Goal: Task Accomplishment & Management: Manage account settings

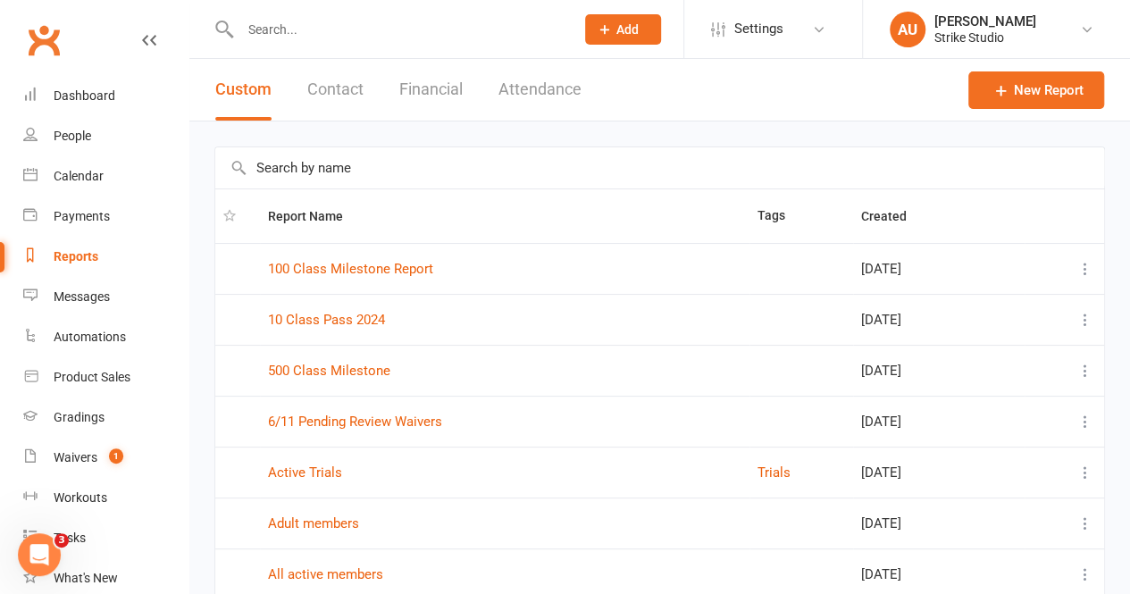
click at [45, 53] on link "Clubworx" at bounding box center [43, 40] width 45 height 45
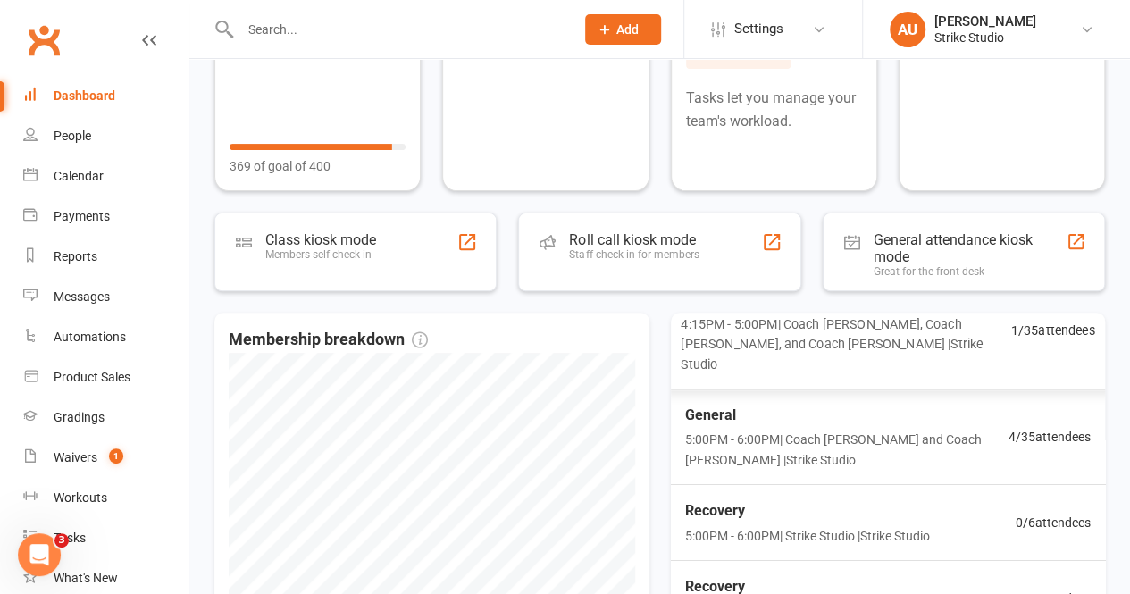
scroll to position [179, 0]
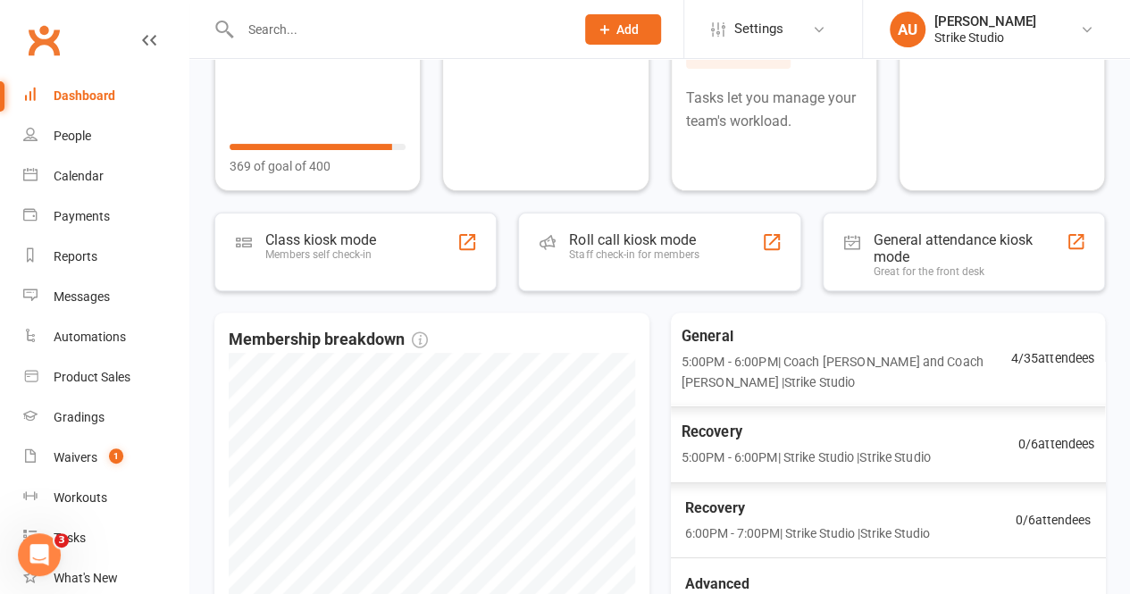
click at [850, 364] on span "5:00PM - 6:00PM | Coach [PERSON_NAME] and Coach [PERSON_NAME] | Strike Studio" at bounding box center [847, 371] width 330 height 41
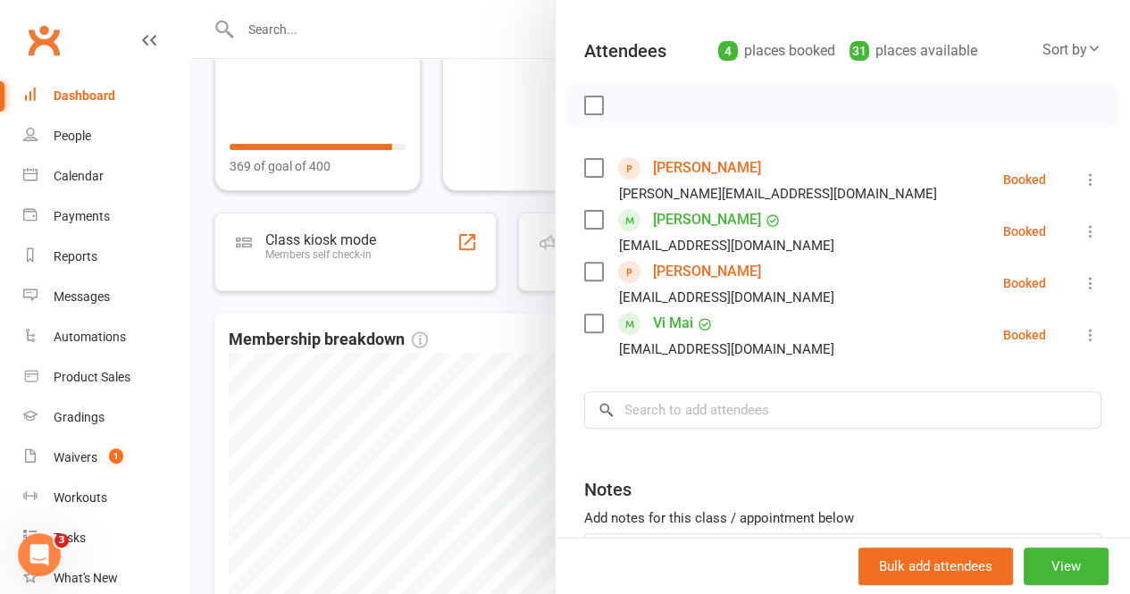
click at [673, 165] on link "[PERSON_NAME]" at bounding box center [707, 168] width 108 height 29
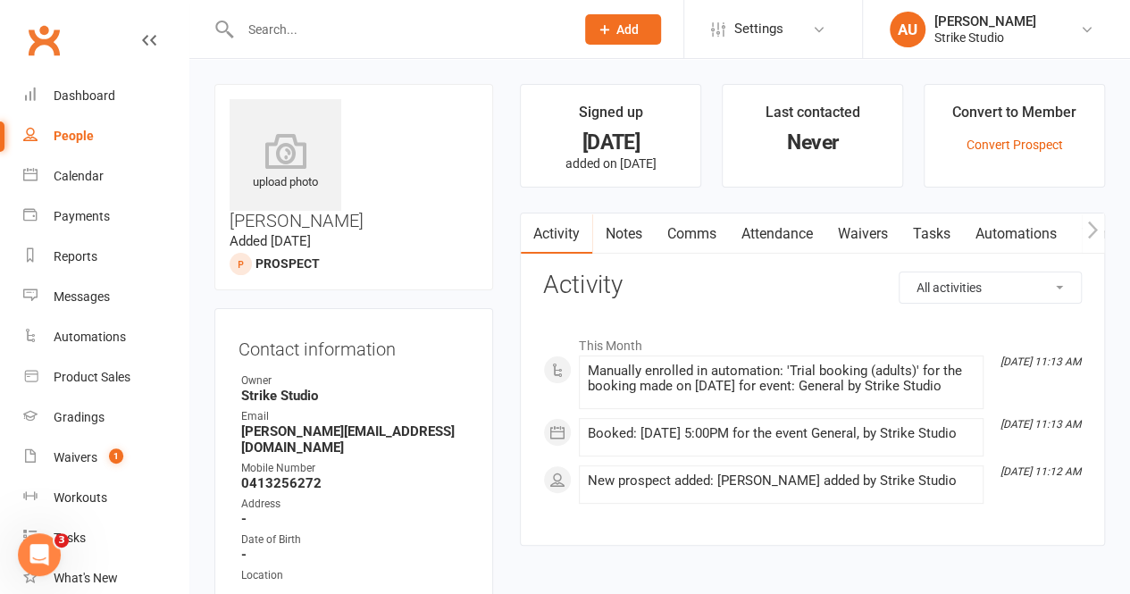
click at [887, 242] on link "Waivers" at bounding box center [861, 233] width 75 height 41
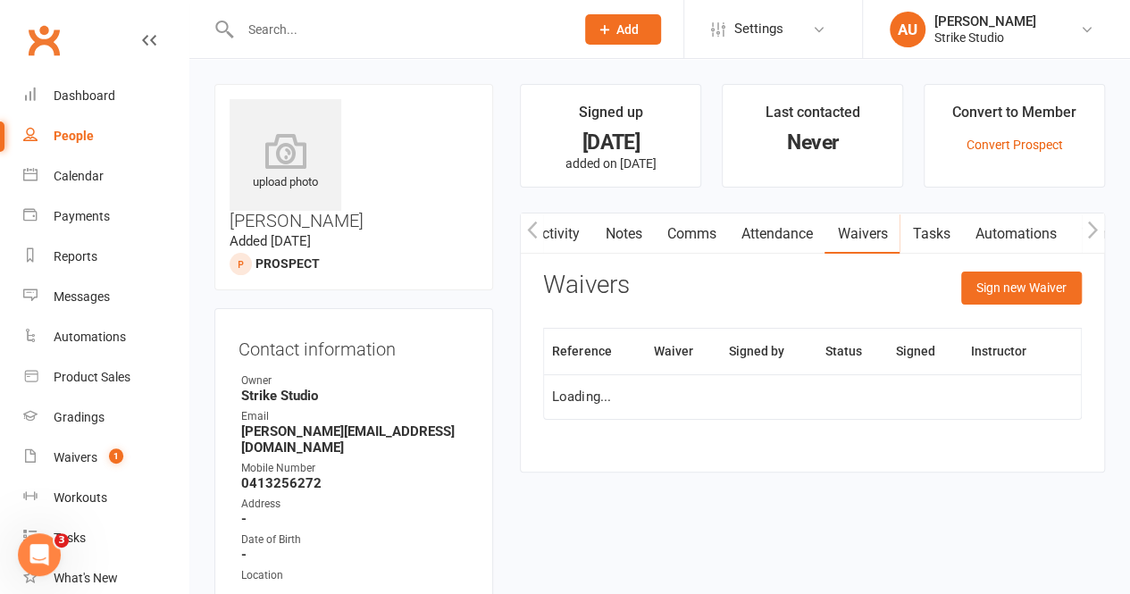
scroll to position [0, 1]
click at [561, 225] on link "Activity" at bounding box center [555, 233] width 71 height 41
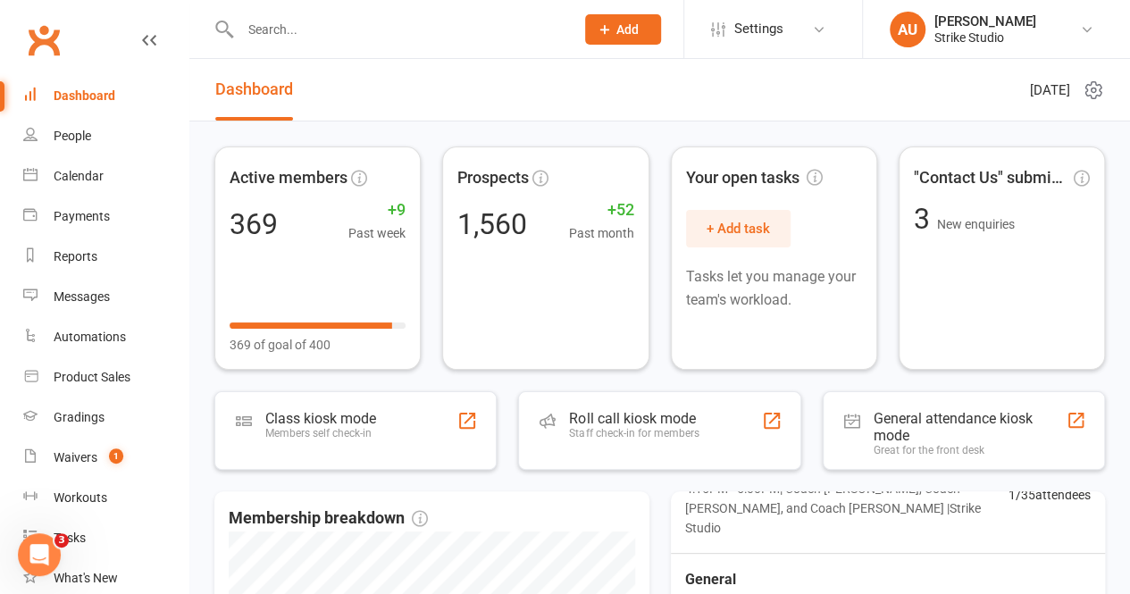
scroll to position [179, 0]
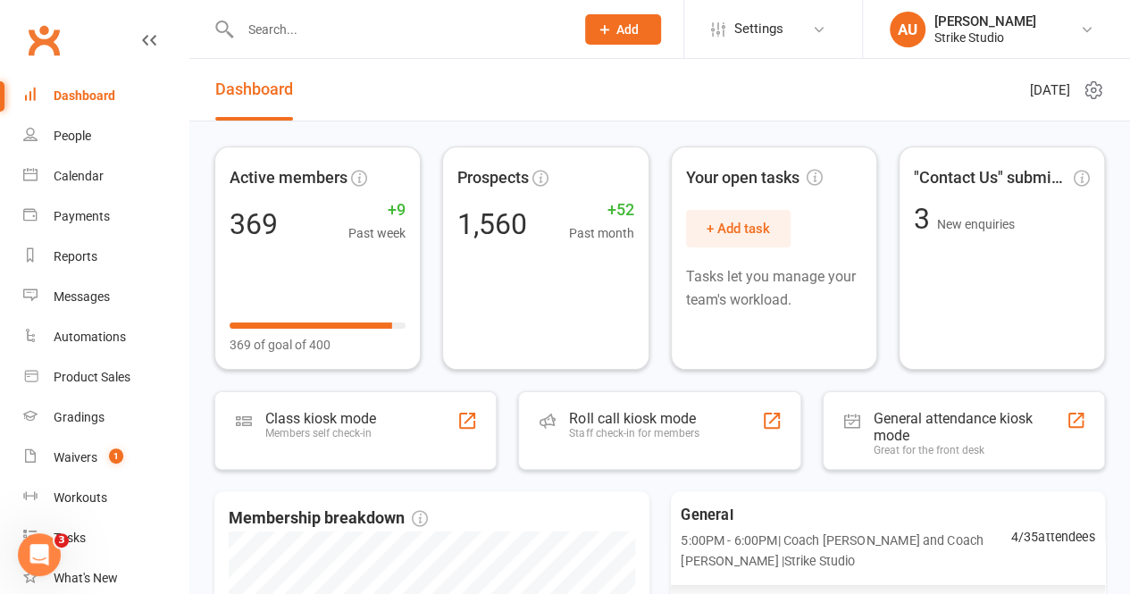
click at [760, 505] on span "General" at bounding box center [846, 514] width 330 height 23
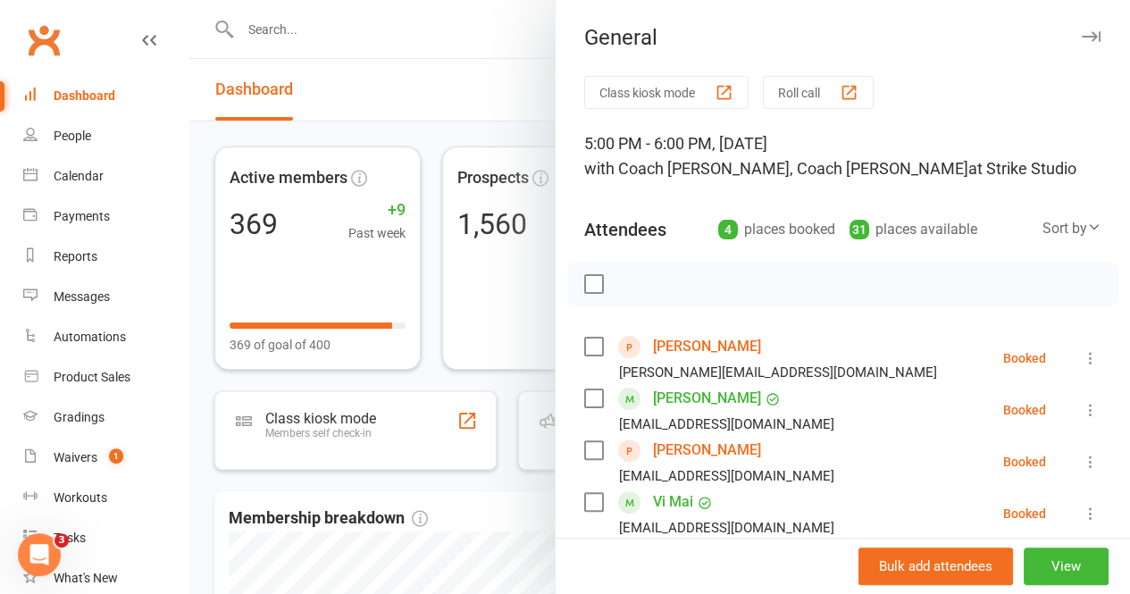
click at [703, 454] on link "[PERSON_NAME]" at bounding box center [707, 450] width 108 height 29
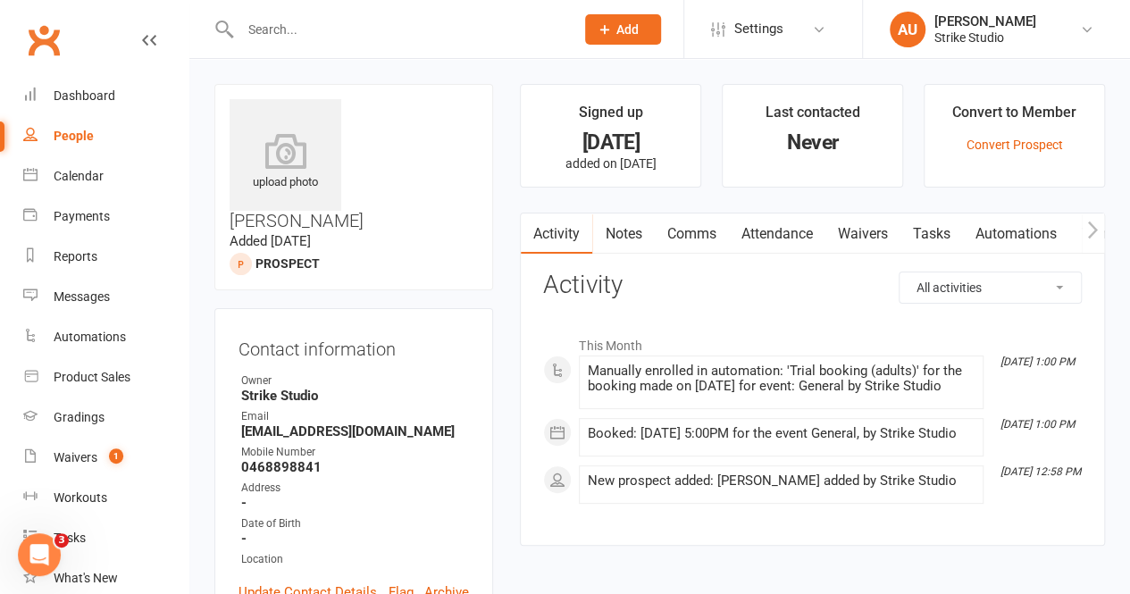
click at [861, 227] on link "Waivers" at bounding box center [861, 233] width 75 height 41
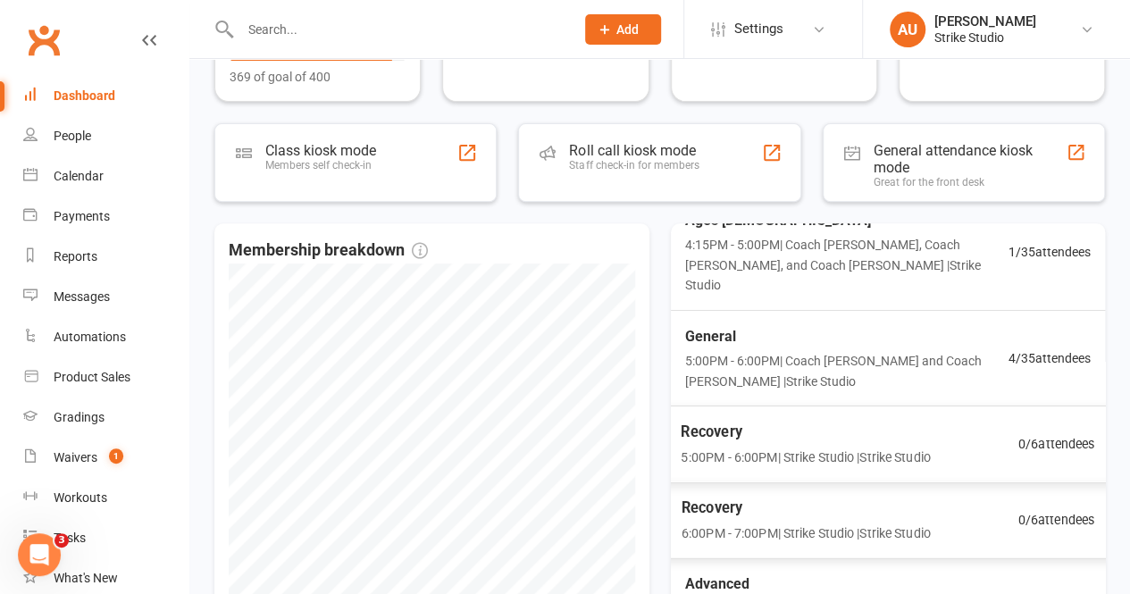
scroll to position [268, 0]
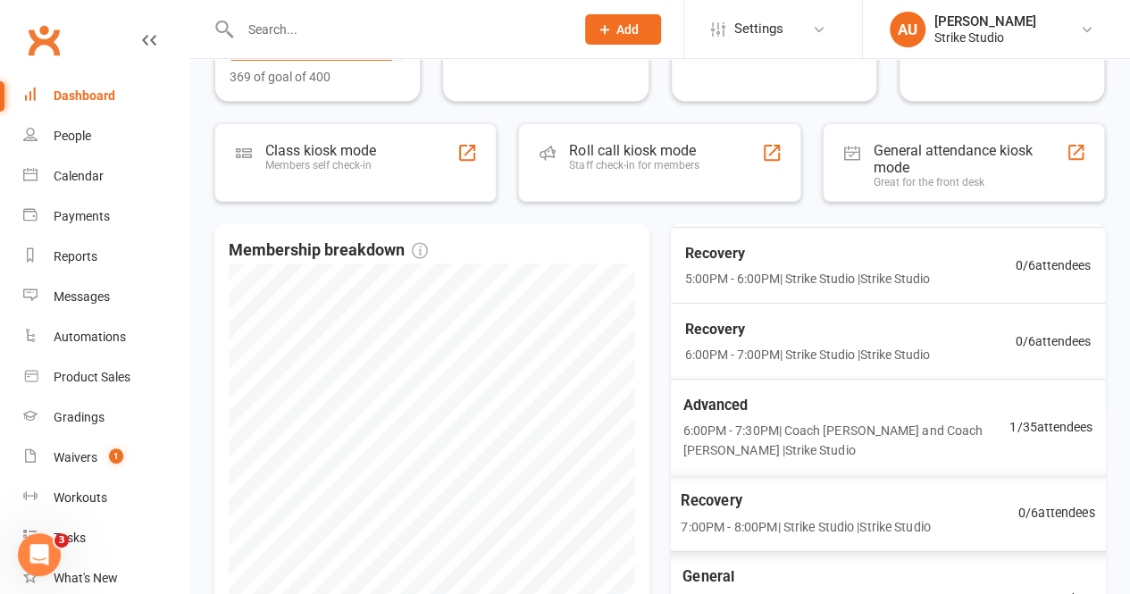
click at [821, 551] on div "General 7:30PM - 8:30PM | Coach [PERSON_NAME] and Coach [PERSON_NAME] | Strike …" at bounding box center [888, 599] width 454 height 97
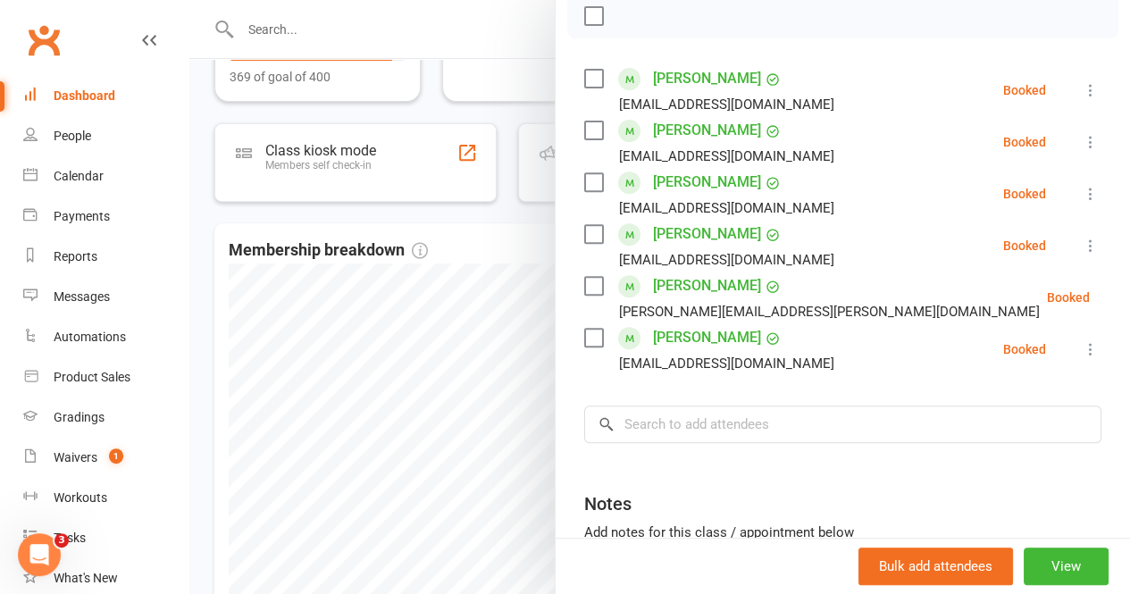
click at [447, 348] on div at bounding box center [659, 297] width 941 height 594
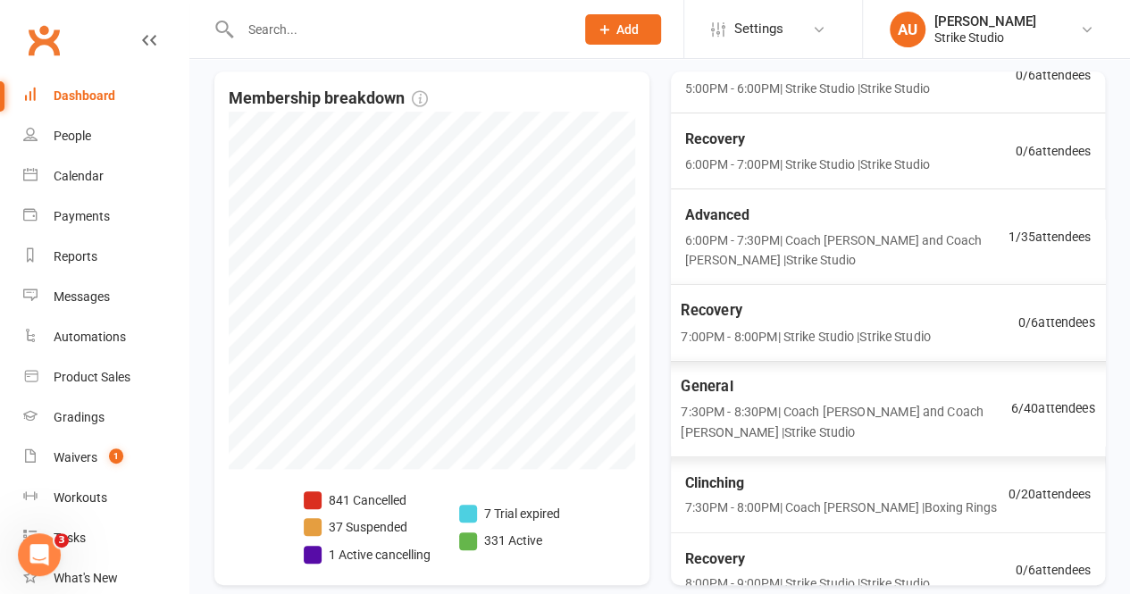
scroll to position [479, 0]
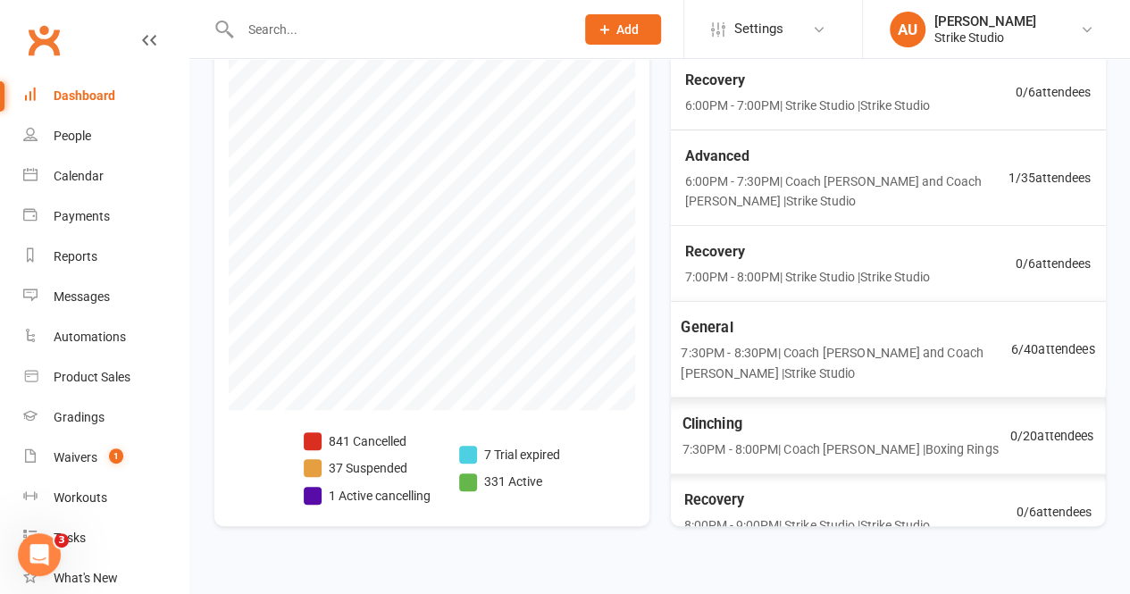
click at [774, 439] on span "7:30PM - 8:00PM | Coach [PERSON_NAME] | Boxing Rings" at bounding box center [840, 449] width 316 height 21
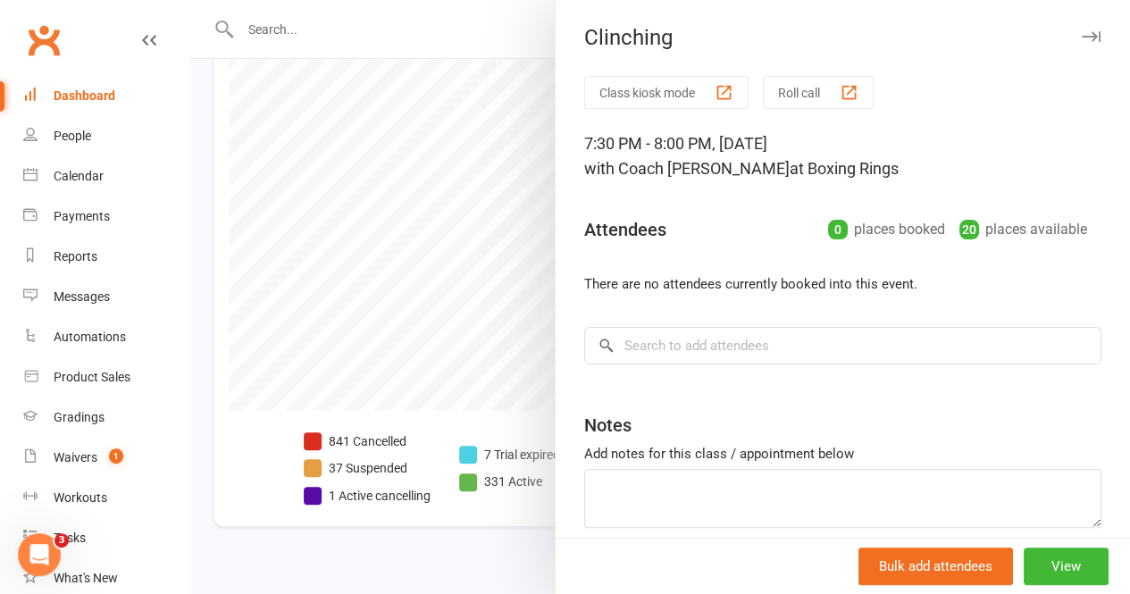
click at [360, 260] on div at bounding box center [659, 297] width 941 height 594
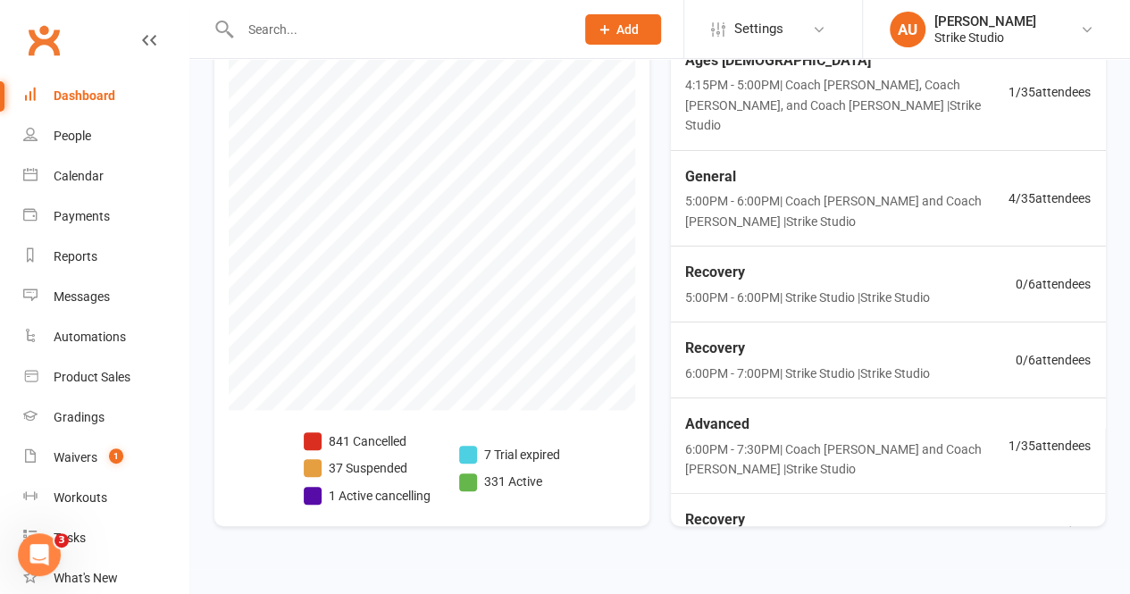
scroll to position [0, 0]
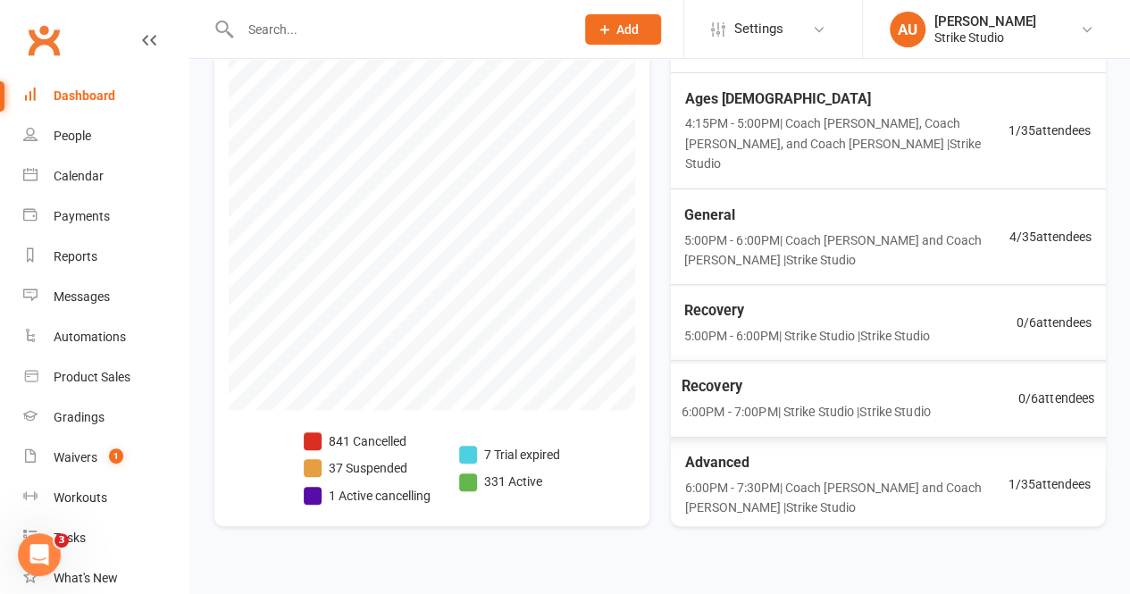
click at [738, 247] on span "5:00PM - 6:00PM | Coach [PERSON_NAME] and Coach [PERSON_NAME] | Strike Studio" at bounding box center [846, 250] width 324 height 40
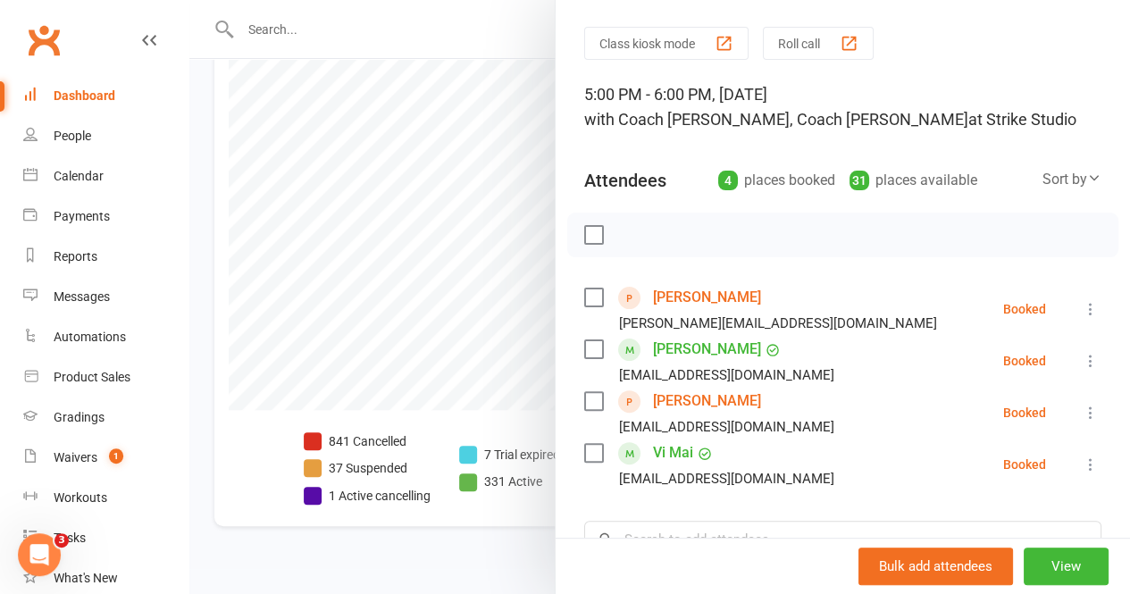
scroll to position [179, 0]
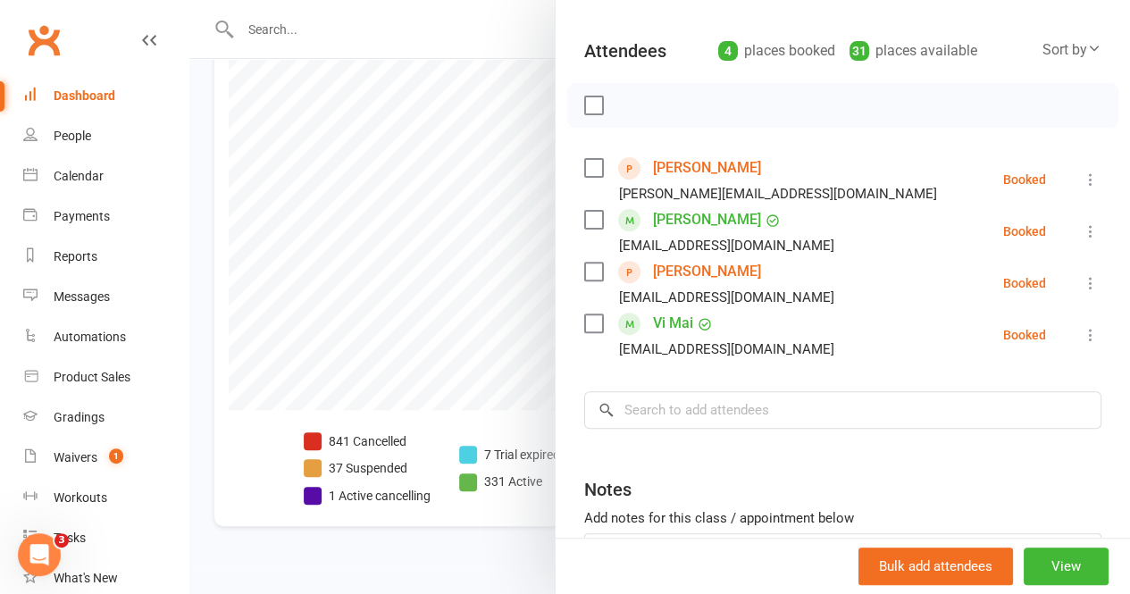
click at [396, 311] on div at bounding box center [659, 297] width 941 height 594
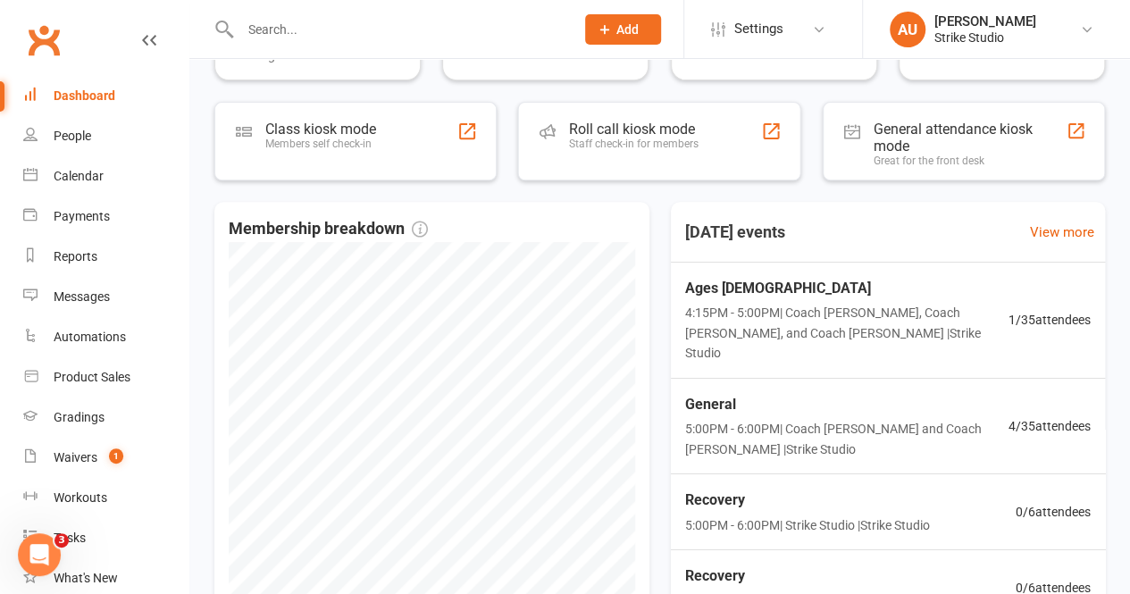
scroll to position [211, 0]
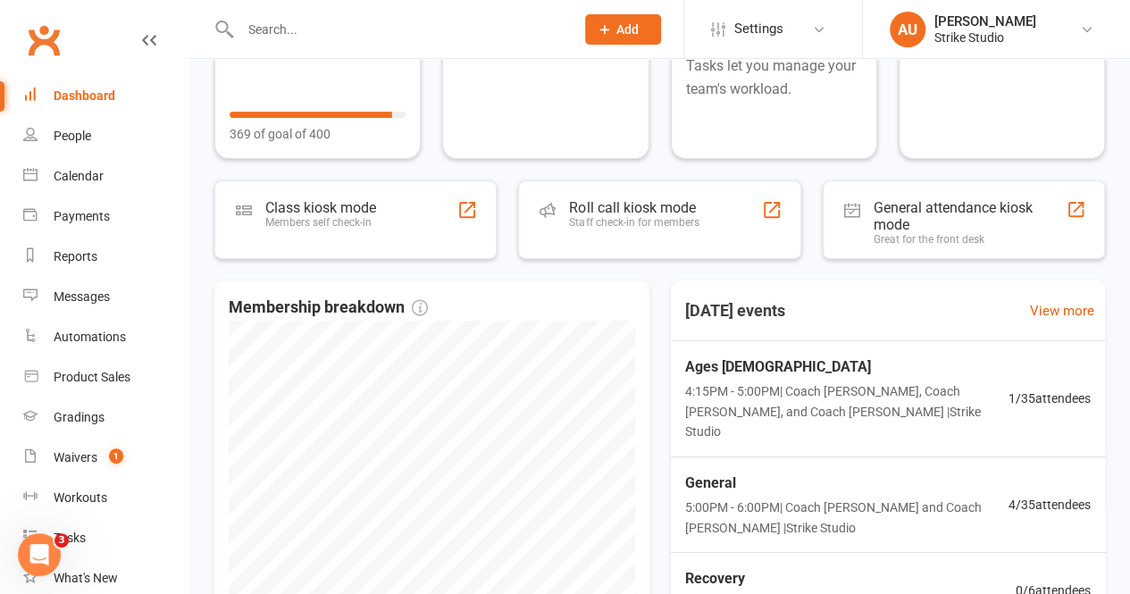
click at [333, 26] on input "text" at bounding box center [399, 29] width 328 height 25
paste input "[PERSON_NAME]"
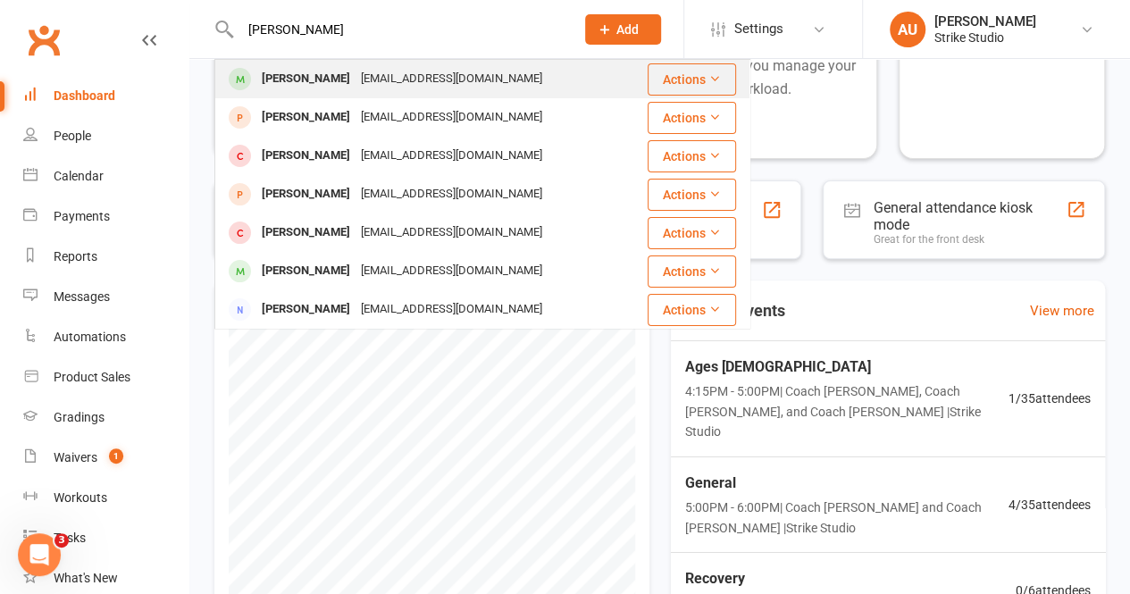
type input "[PERSON_NAME]"
click at [318, 69] on div "[PERSON_NAME]" at bounding box center [305, 79] width 99 height 26
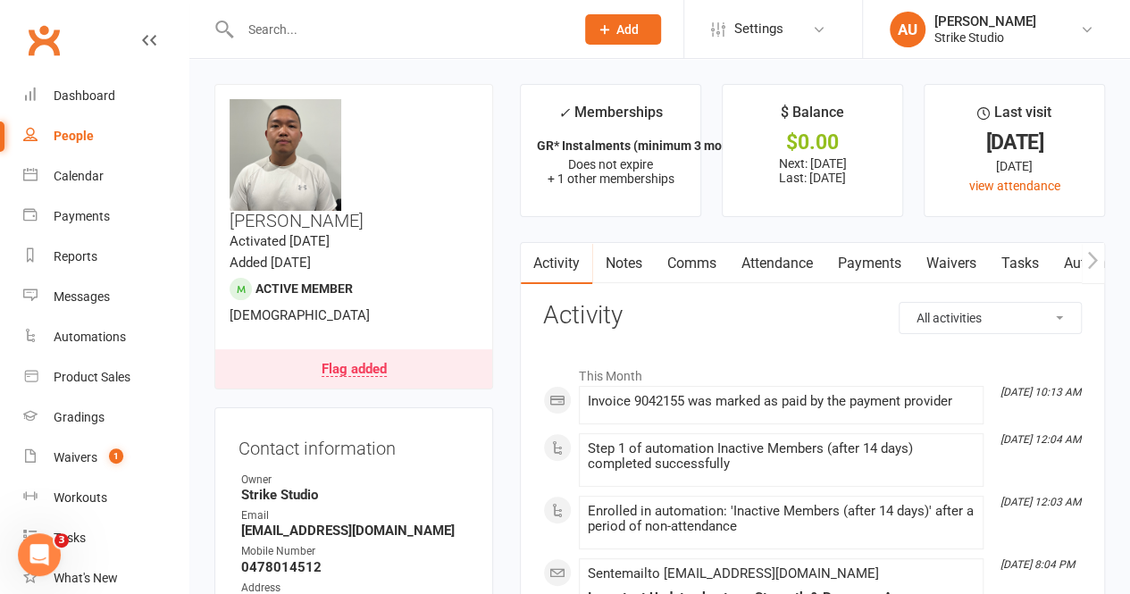
scroll to position [179, 0]
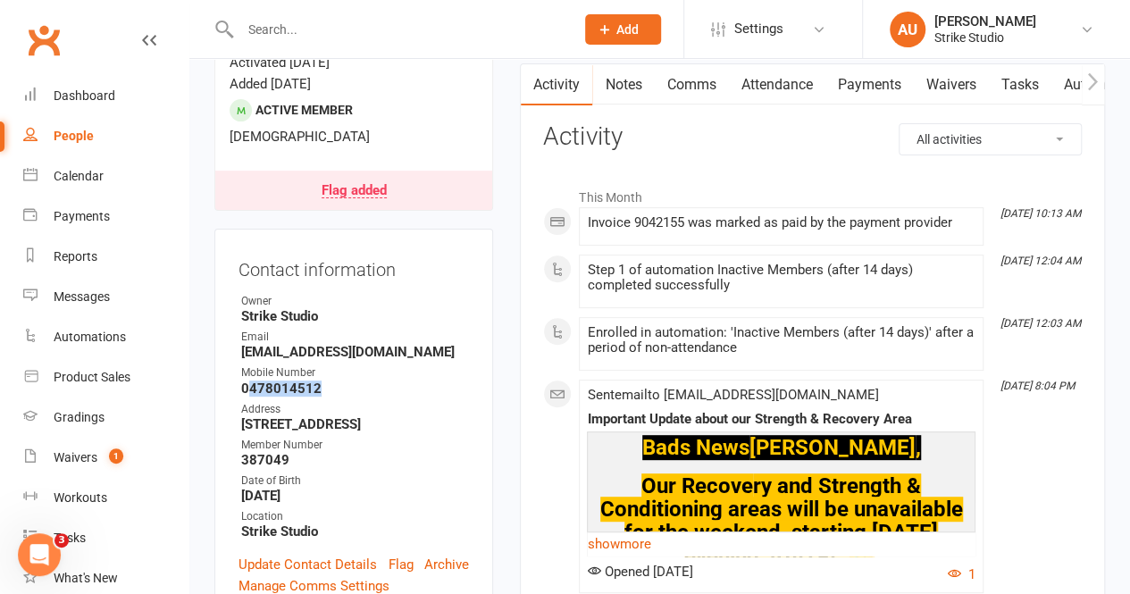
drag, startPoint x: 246, startPoint y: 336, endPoint x: 292, endPoint y: 342, distance: 46.9
click at [310, 381] on strong "0478014512" at bounding box center [355, 389] width 228 height 16
drag, startPoint x: 292, startPoint y: 342, endPoint x: 307, endPoint y: 346, distance: 15.6
click at [307, 381] on strong "0478014512" at bounding box center [355, 389] width 228 height 16
drag, startPoint x: 330, startPoint y: 346, endPoint x: 250, endPoint y: 347, distance: 80.4
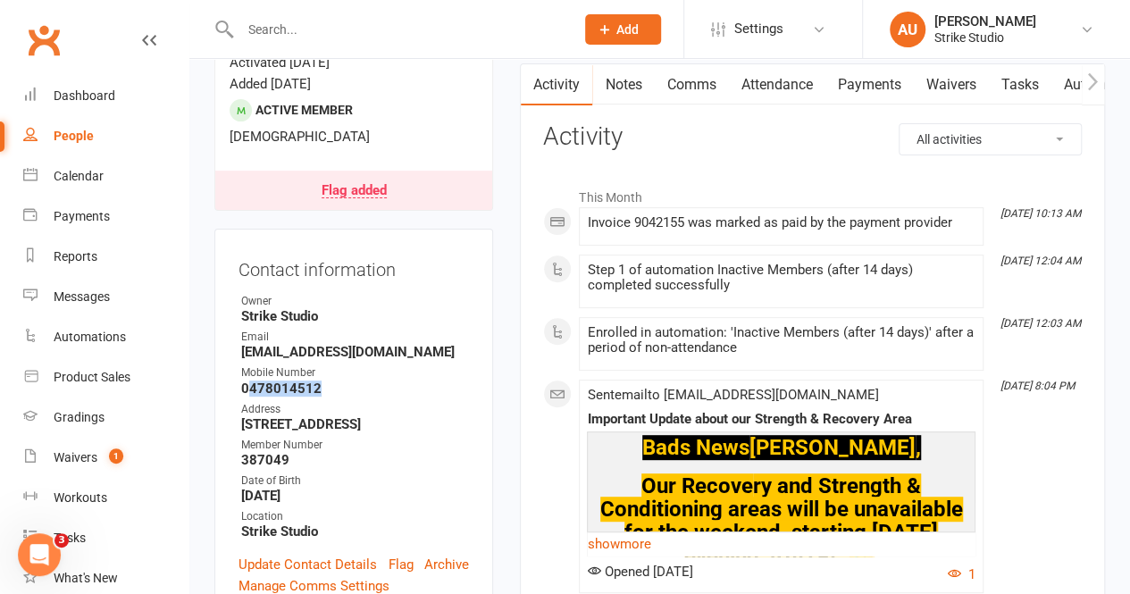
click at [250, 381] on strong "0478014512" at bounding box center [355, 389] width 228 height 16
copy strong "478014512"
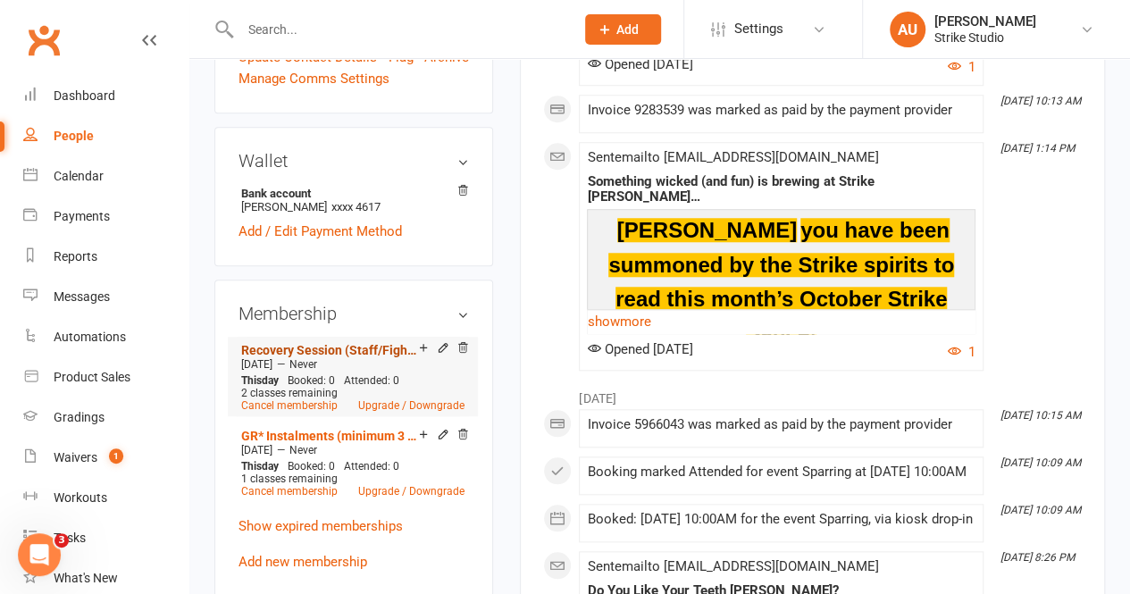
scroll to position [715, 0]
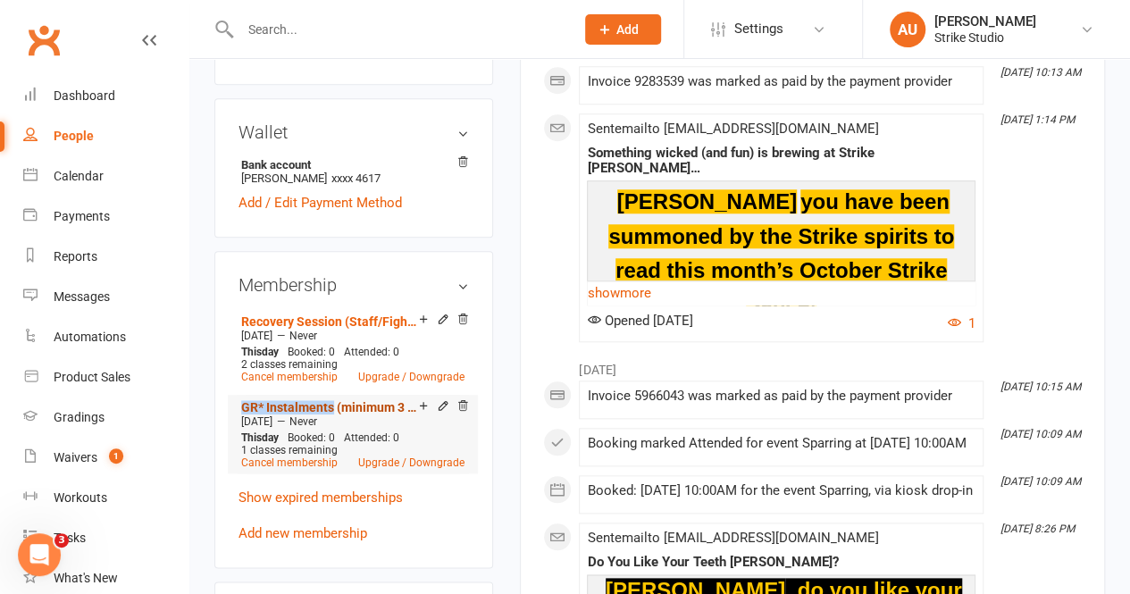
drag, startPoint x: 227, startPoint y: 368, endPoint x: 331, endPoint y: 378, distance: 105.0
click at [331, 378] on div "Membership Recovery Session (Staff/Fighters) [DATE] — Never This day Booked: 0 …" at bounding box center [353, 409] width 279 height 317
copy link "GR* Instalments"
click at [243, 37] on input "text" at bounding box center [399, 29] width 328 height 25
paste input "[PERSON_NAME]"
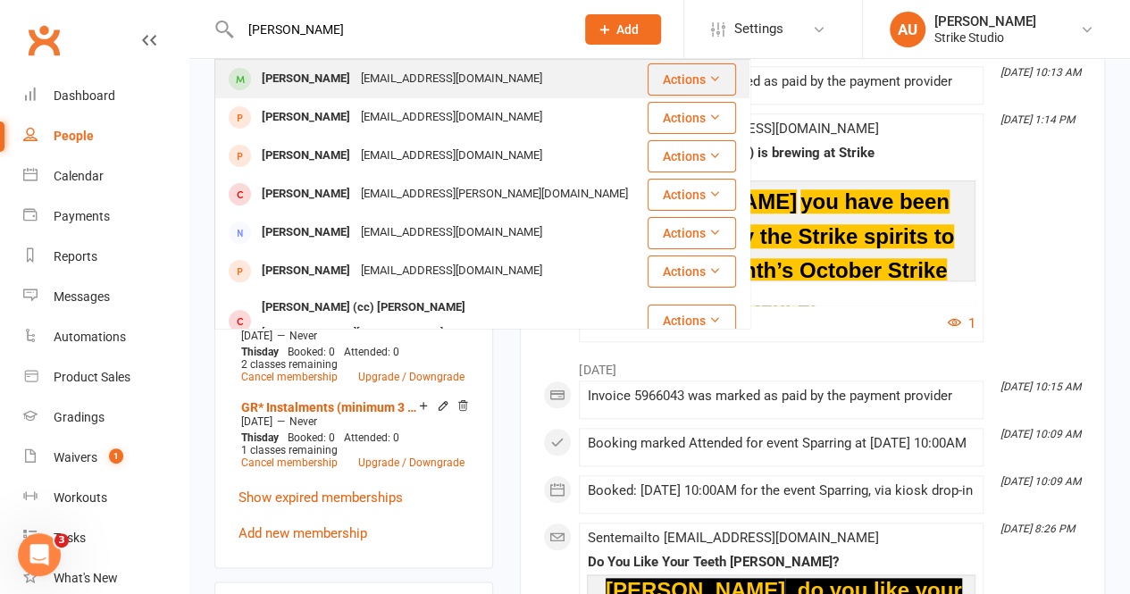
type input "[PERSON_NAME]"
click at [289, 72] on div "[PERSON_NAME]" at bounding box center [305, 79] width 99 height 26
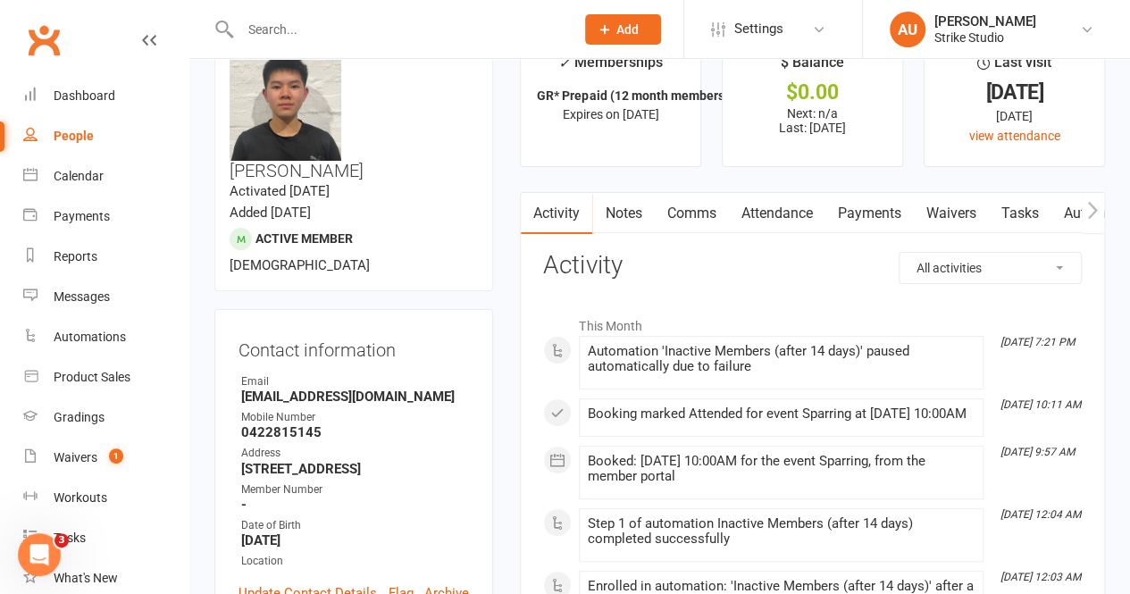
scroll to position [179, 0]
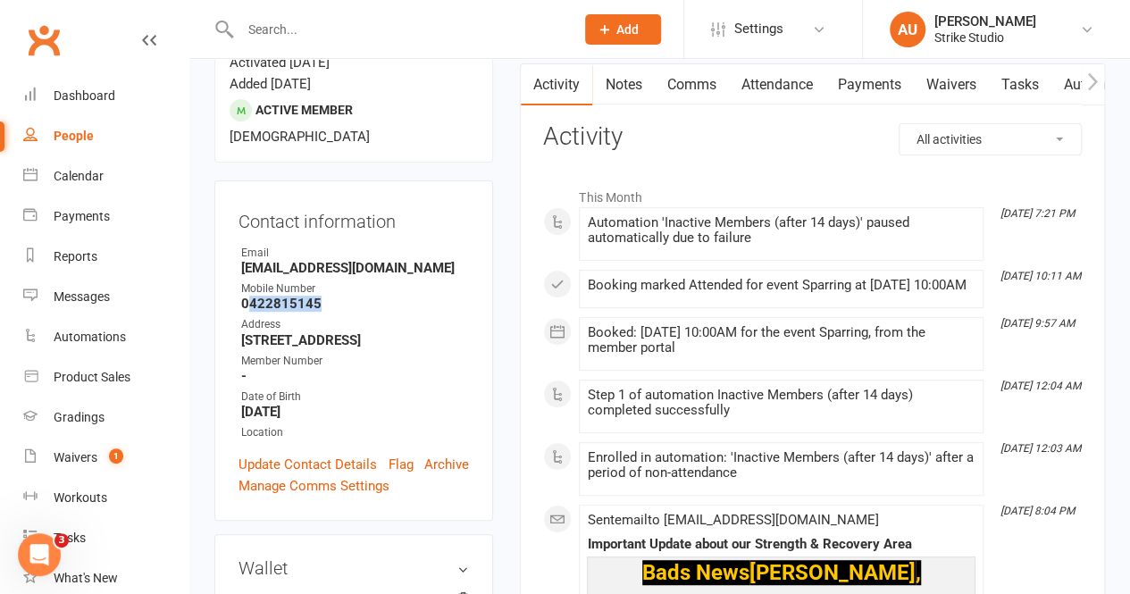
drag, startPoint x: 280, startPoint y: 263, endPoint x: 315, endPoint y: 260, distance: 34.9
click at [315, 296] on strong "0422815145" at bounding box center [355, 304] width 228 height 16
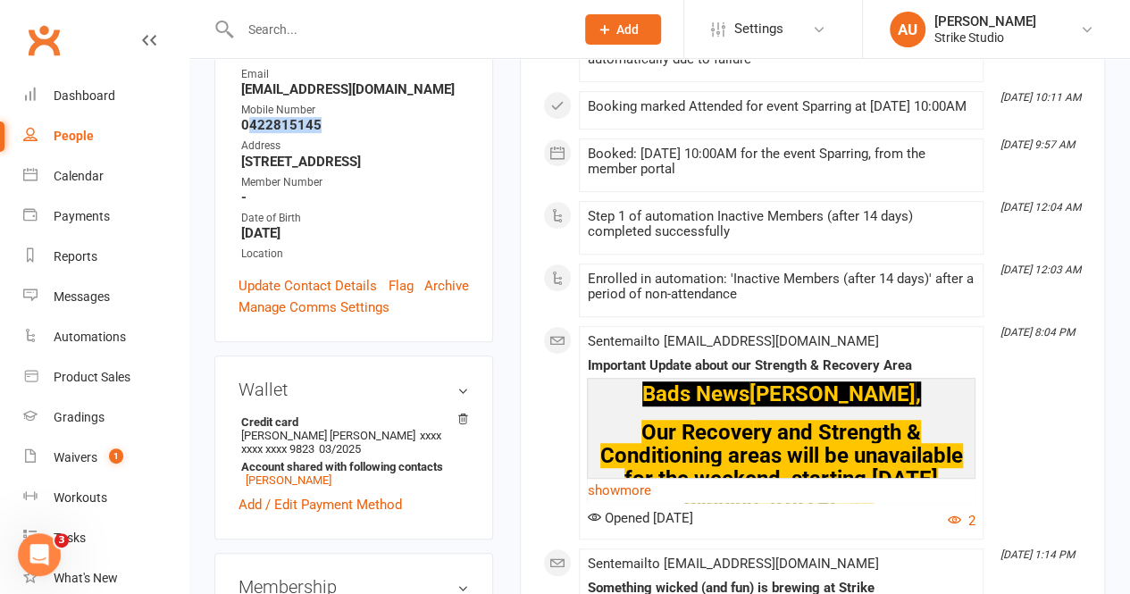
scroll to position [625, 0]
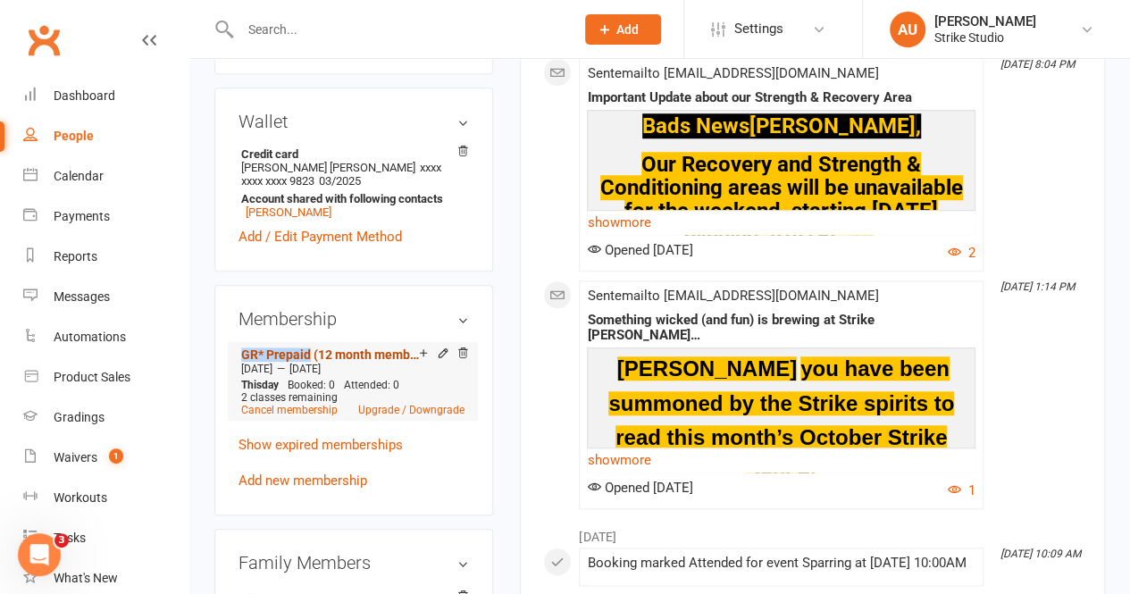
drag, startPoint x: 236, startPoint y: 324, endPoint x: 309, endPoint y: 322, distance: 73.3
click at [309, 322] on div "Membership GR* Prepaid (12 month membership) [DATE] — [DATE] This day Booked: 0…" at bounding box center [353, 400] width 279 height 230
copy link "GR* Prepaid"
click at [300, 27] on input "text" at bounding box center [399, 29] width 328 height 25
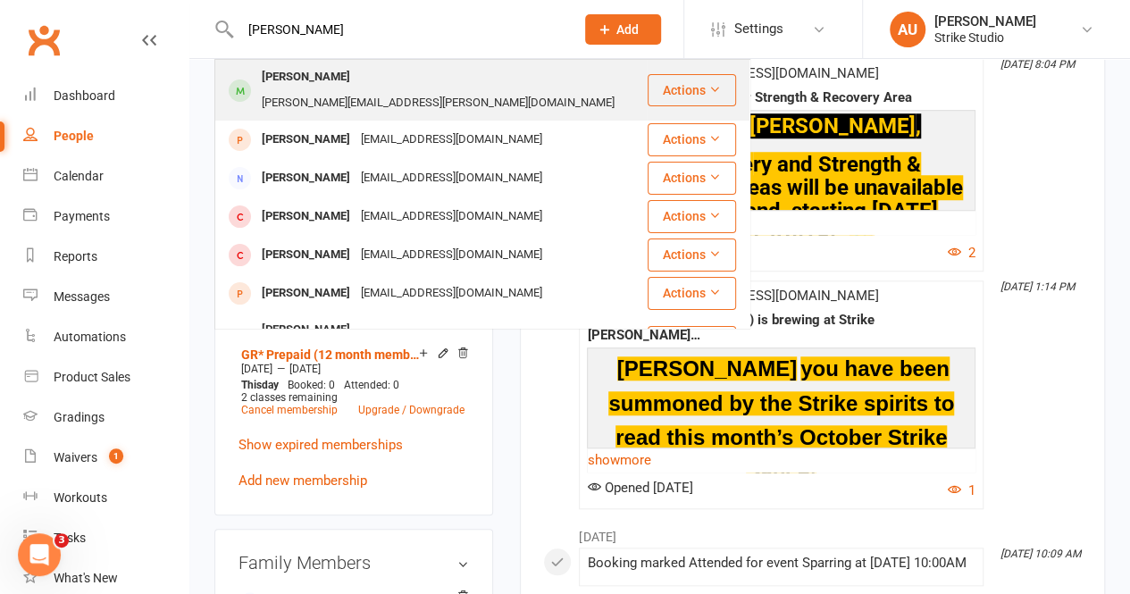
type input "[PERSON_NAME]"
click at [414, 90] on div "[PERSON_NAME][EMAIL_ADDRESS][PERSON_NAME][DOMAIN_NAME]" at bounding box center [438, 103] width 364 height 26
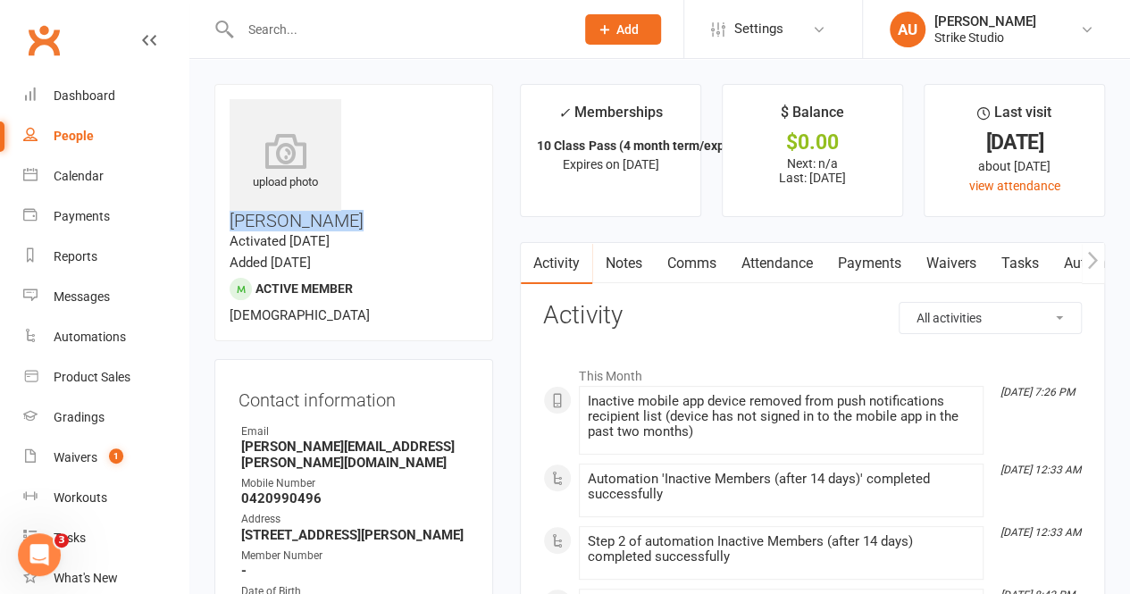
drag, startPoint x: 357, startPoint y: 109, endPoint x: 462, endPoint y: 112, distance: 104.5
click at [462, 112] on h3 "[PERSON_NAME]" at bounding box center [354, 164] width 248 height 131
copy h3 "[PERSON_NAME]"
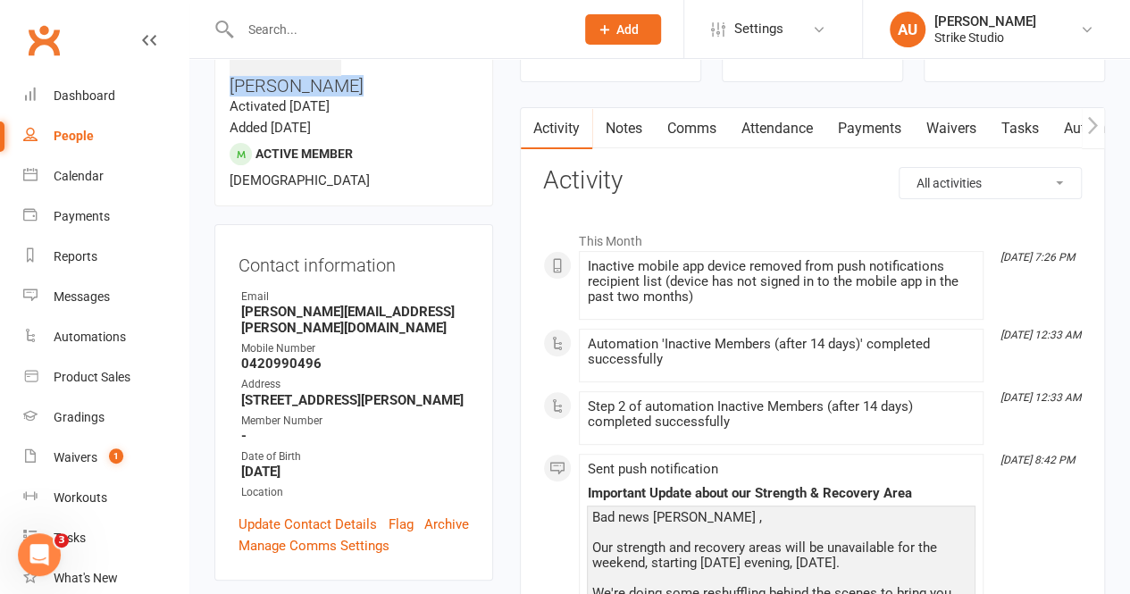
scroll to position [447, 0]
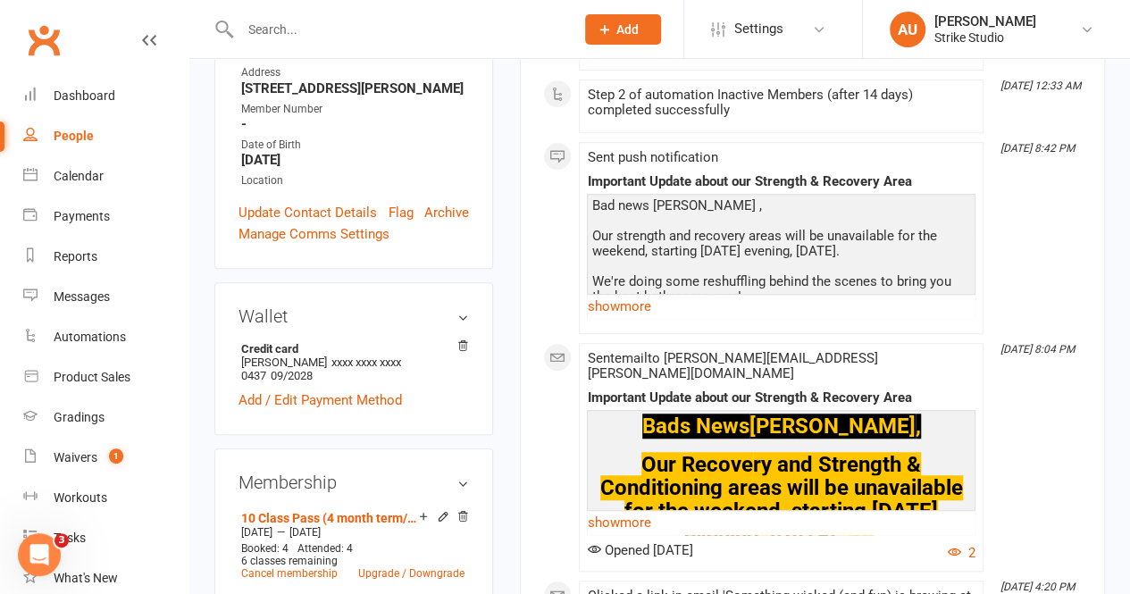
drag, startPoint x: 340, startPoint y: 50, endPoint x: 360, endPoint y: 21, distance: 34.7
click at [341, 50] on div at bounding box center [387, 29] width 347 height 58
click at [360, 21] on input "text" at bounding box center [399, 29] width 328 height 25
paste input "[EMAIL_ADDRESS][DOMAIN_NAME]"
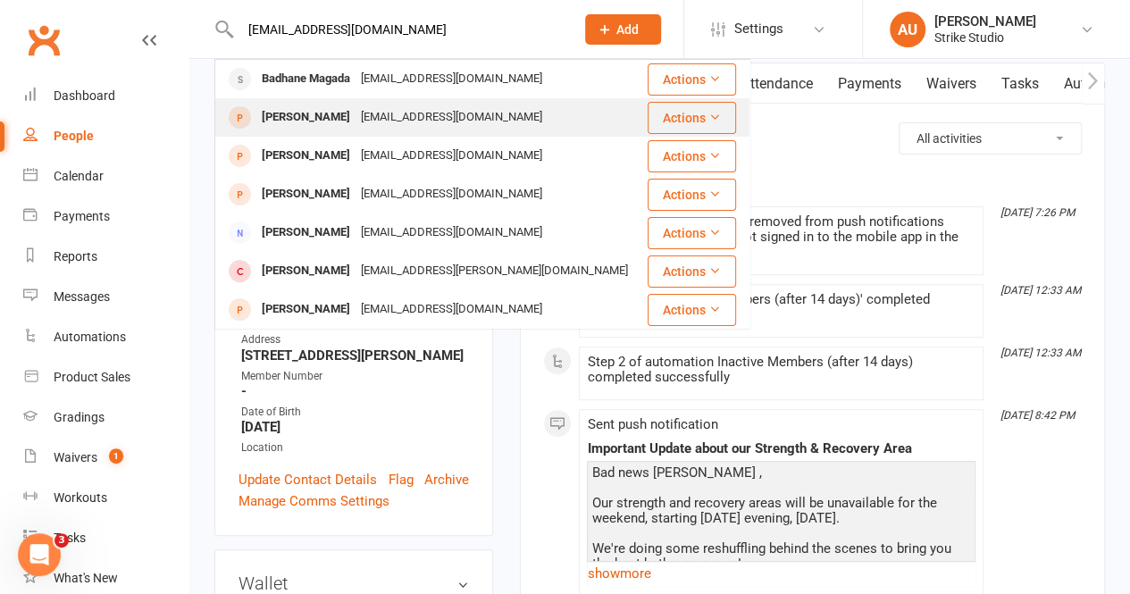
scroll to position [179, 0]
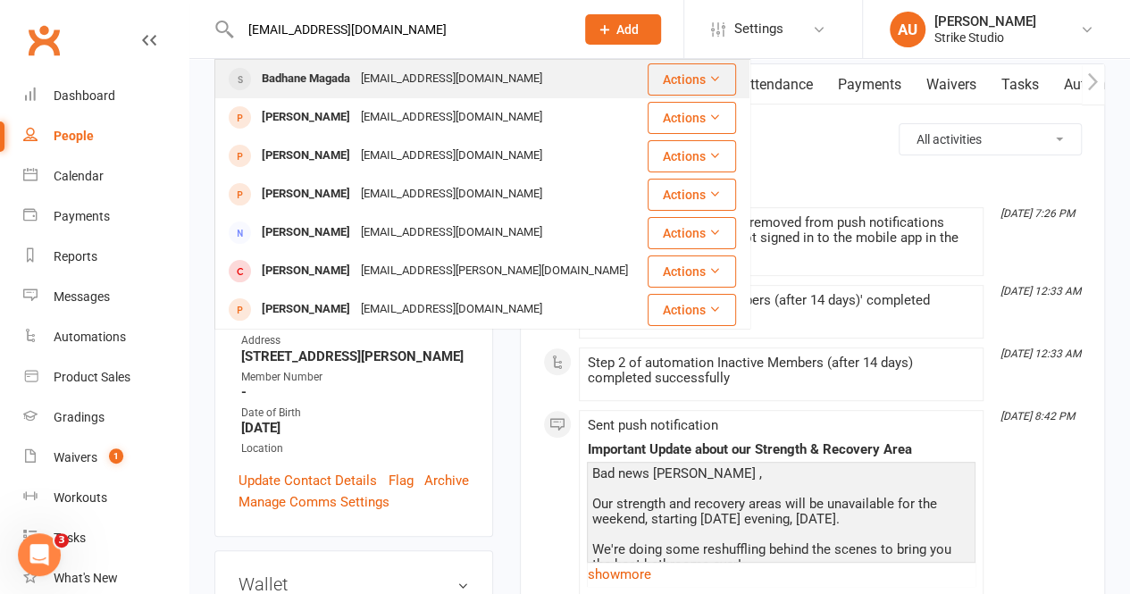
type input "[EMAIL_ADDRESS][DOMAIN_NAME]"
click at [432, 88] on div "[EMAIL_ADDRESS][DOMAIN_NAME]" at bounding box center [451, 79] width 192 height 26
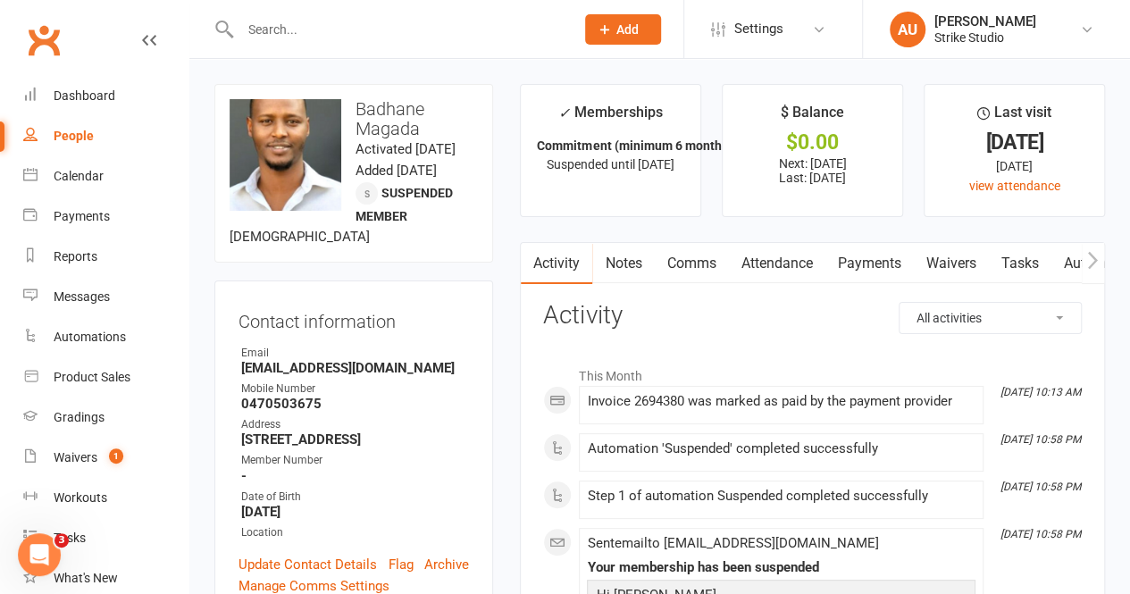
click at [381, 109] on h3 "Badhane Magada" at bounding box center [354, 118] width 248 height 39
copy h3 "Badhane"
click at [331, 10] on div at bounding box center [387, 29] width 347 height 58
drag, startPoint x: 332, startPoint y: 14, endPoint x: 305, endPoint y: 44, distance: 40.4
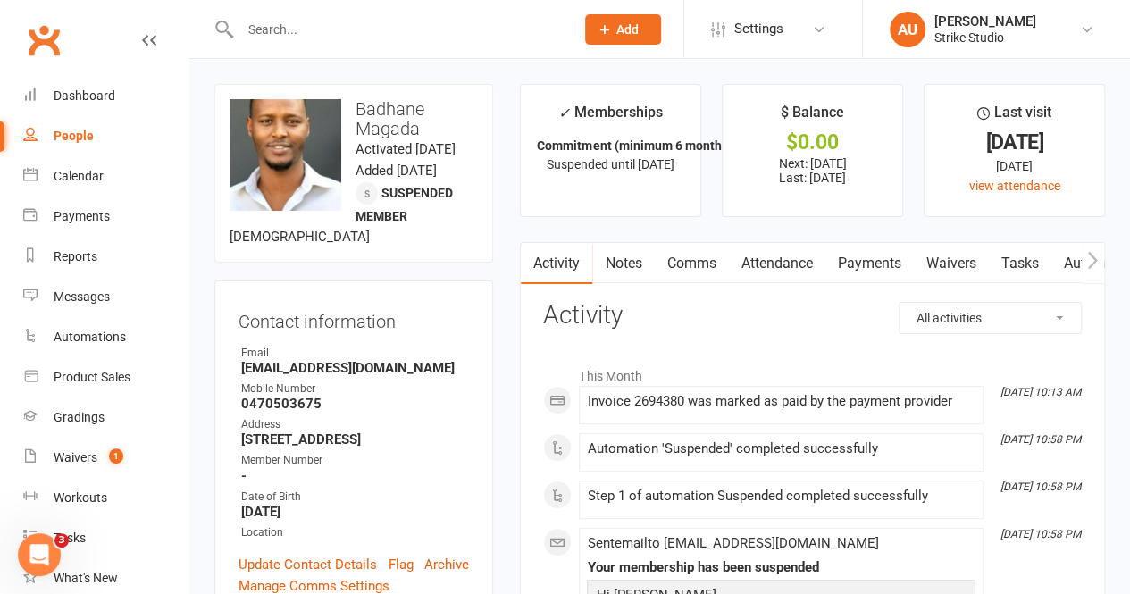
click at [324, 29] on div at bounding box center [387, 29] width 347 height 58
click at [310, 31] on input "text" at bounding box center [399, 29] width 328 height 25
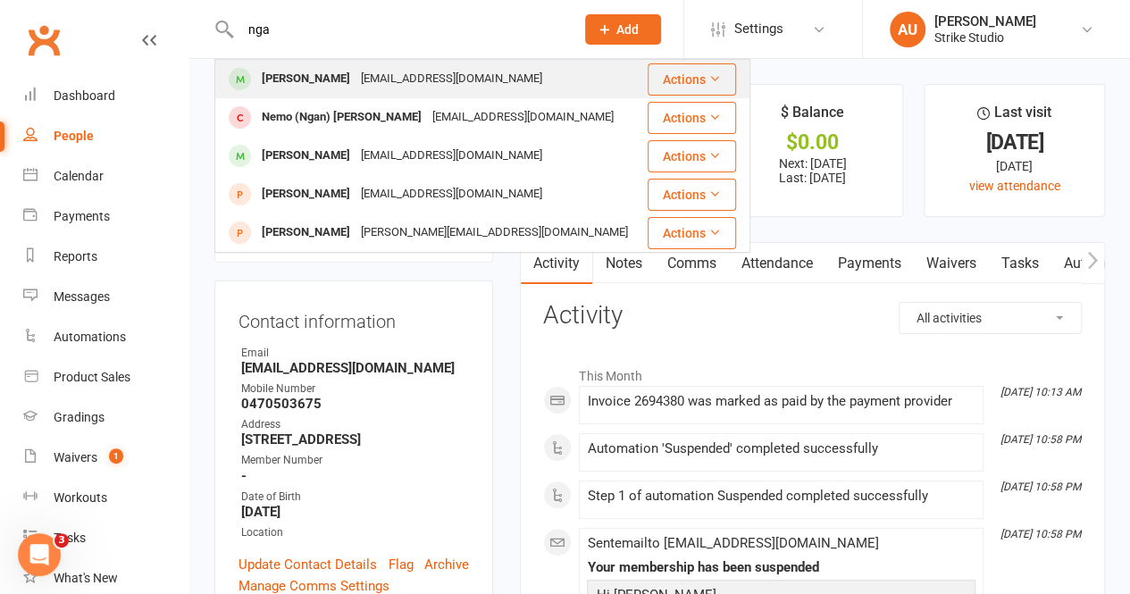
type input "nga"
click at [355, 76] on div "[EMAIL_ADDRESS][DOMAIN_NAME]" at bounding box center [451, 79] width 192 height 26
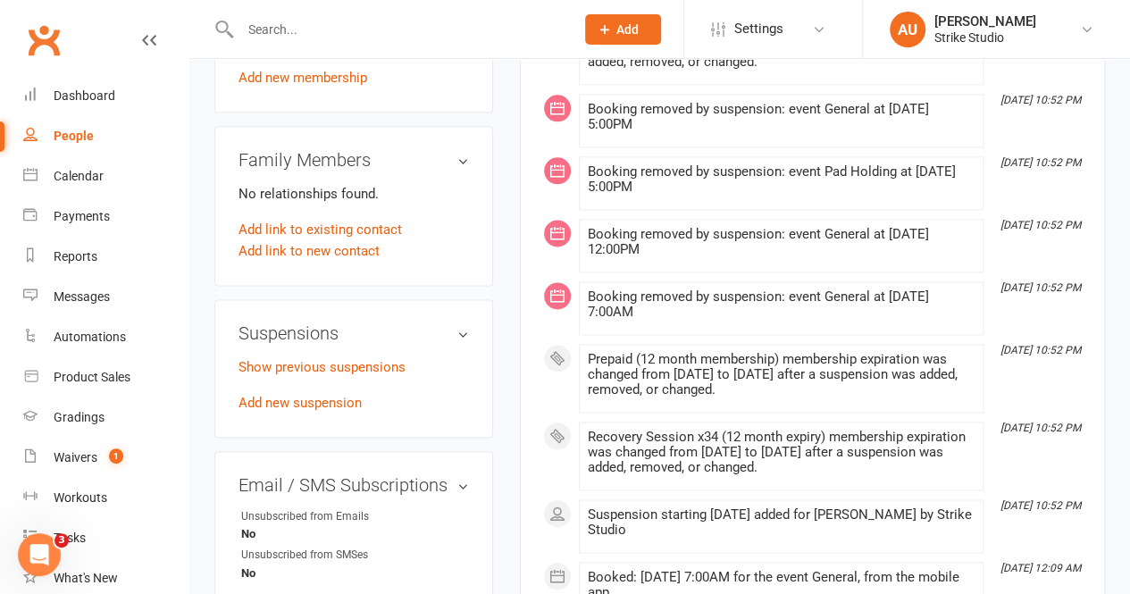
scroll to position [1072, 0]
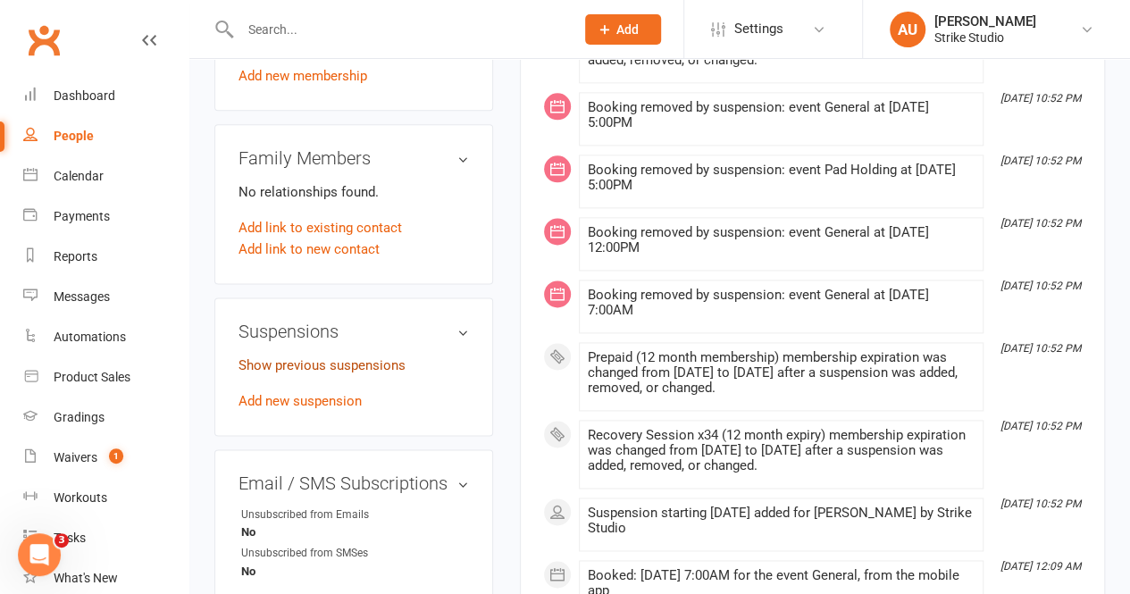
click at [350, 357] on link "Show previous suspensions" at bounding box center [321, 365] width 167 height 16
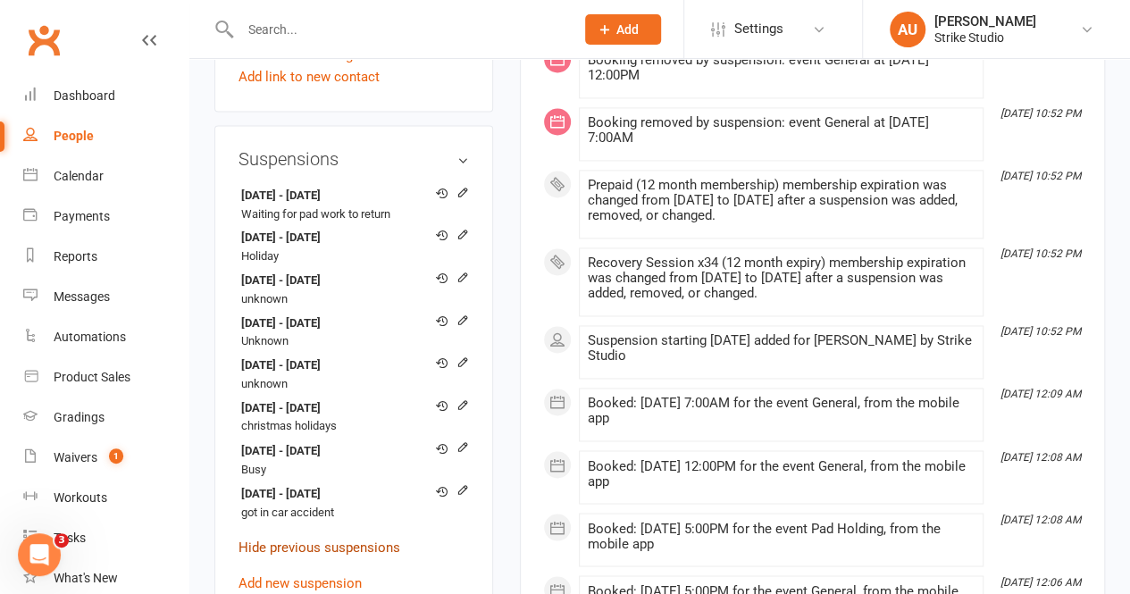
scroll to position [1250, 0]
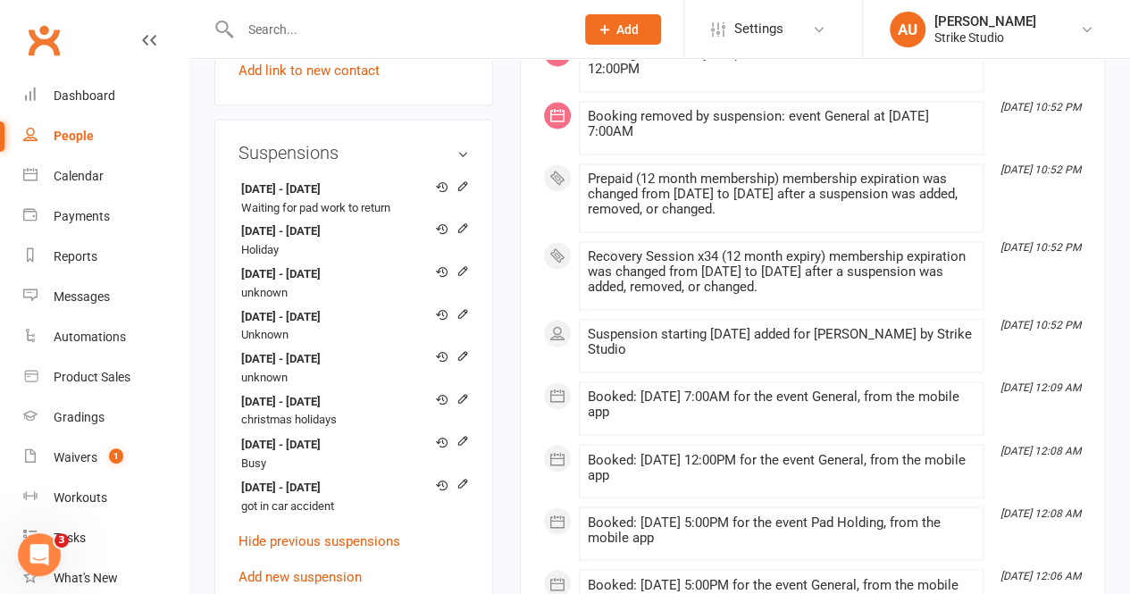
click at [291, 34] on input "text" at bounding box center [399, 29] width 328 height 25
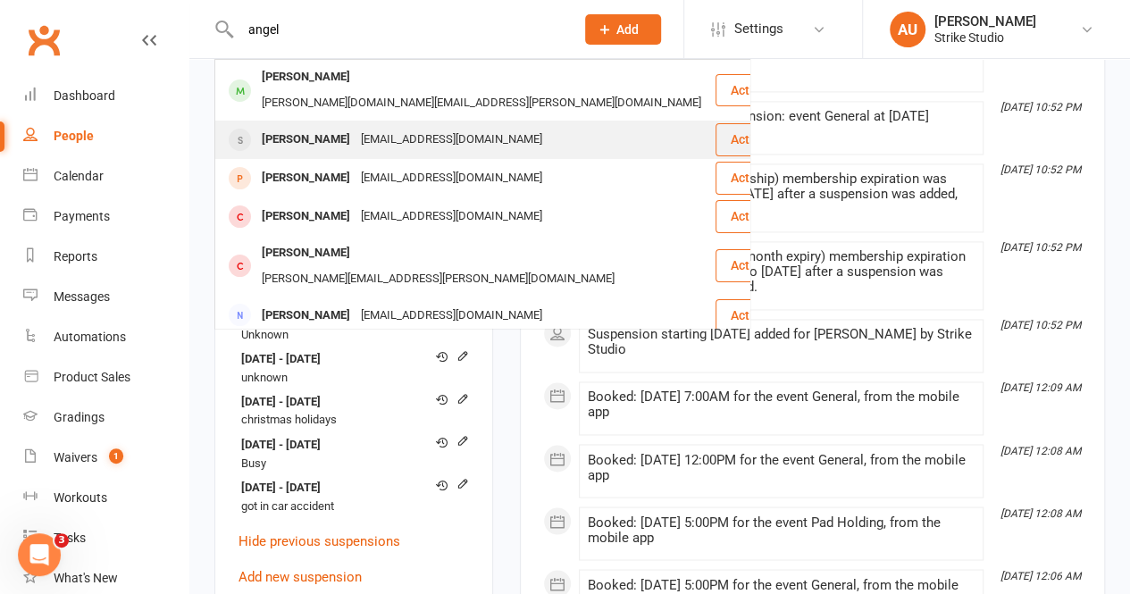
type input "angel"
click at [357, 127] on div "[EMAIL_ADDRESS][DOMAIN_NAME]" at bounding box center [451, 140] width 192 height 26
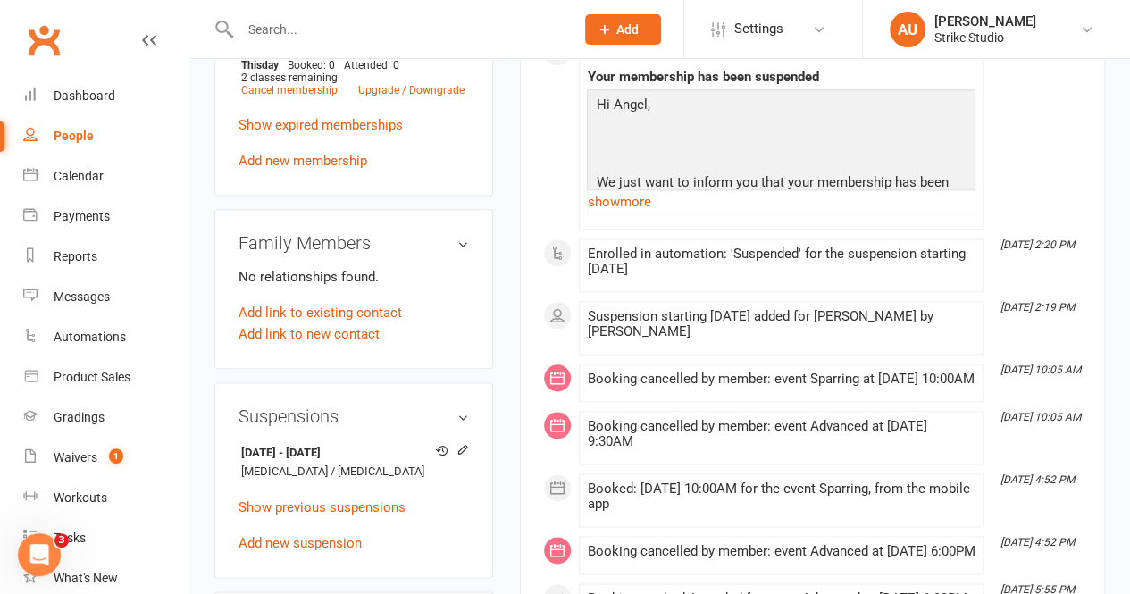
scroll to position [893, 0]
click at [375, 443] on strong "[DATE] - [DATE]" at bounding box center [350, 452] width 219 height 19
click at [402, 443] on strong "[DATE] - [DATE]" at bounding box center [350, 452] width 219 height 19
click at [466, 442] on icon at bounding box center [462, 448] width 13 height 13
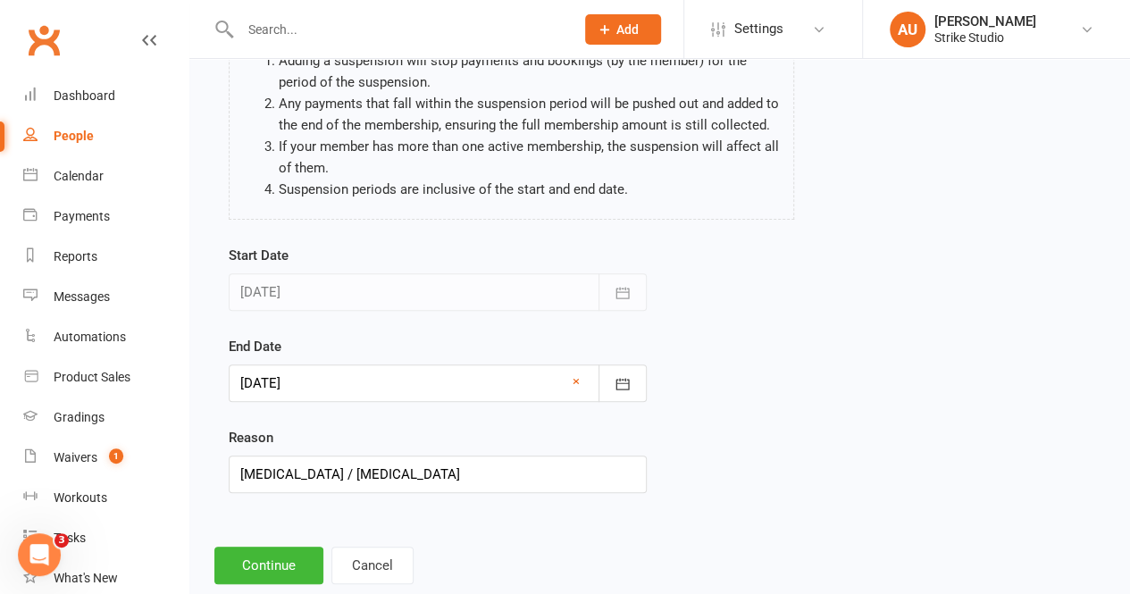
scroll to position [179, 0]
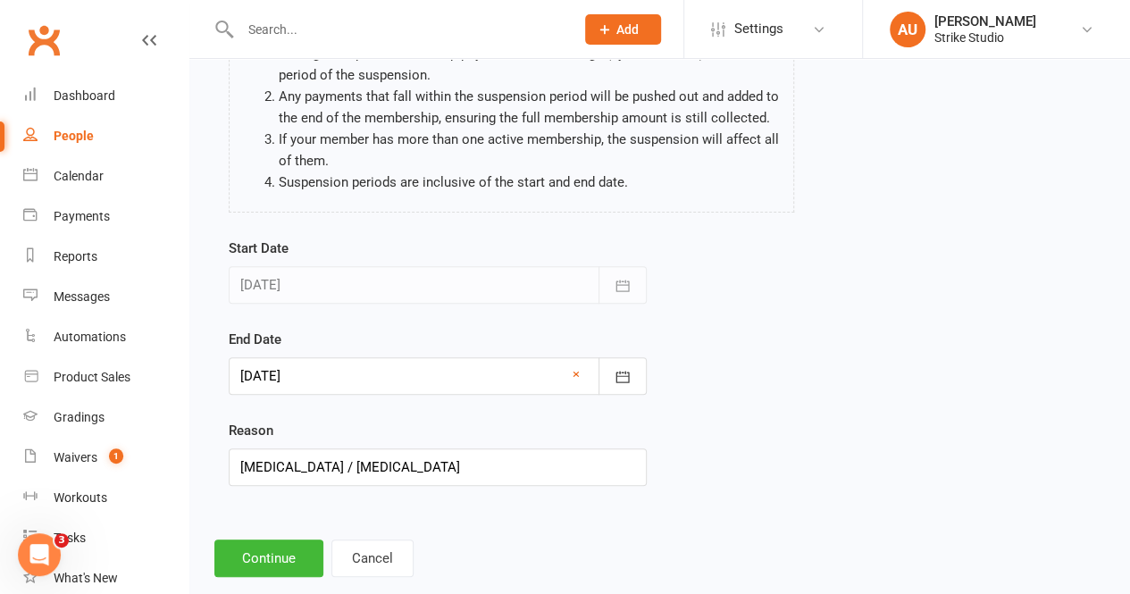
click at [445, 380] on div at bounding box center [438, 376] width 418 height 38
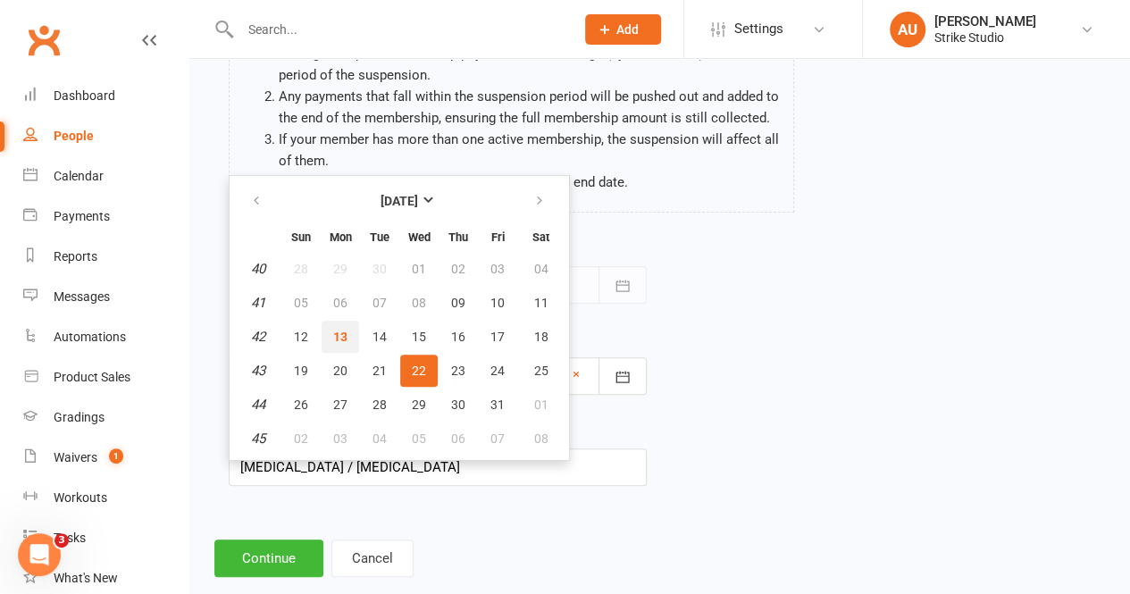
click at [347, 334] on span "13" at bounding box center [340, 337] width 14 height 14
type input "[DATE]"
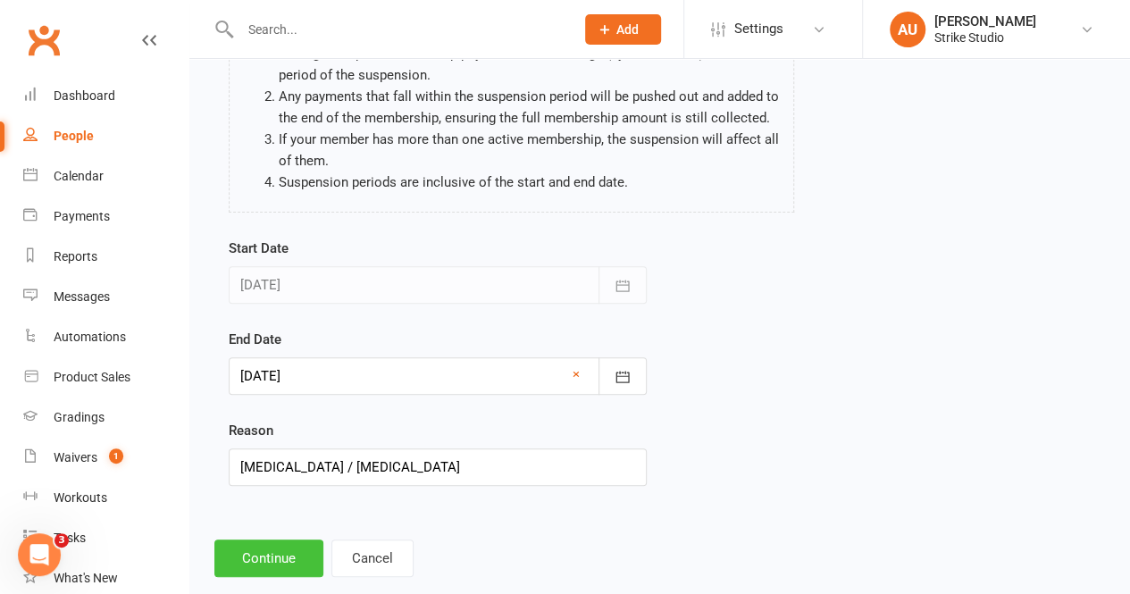
click at [268, 549] on button "Continue" at bounding box center [268, 558] width 109 height 38
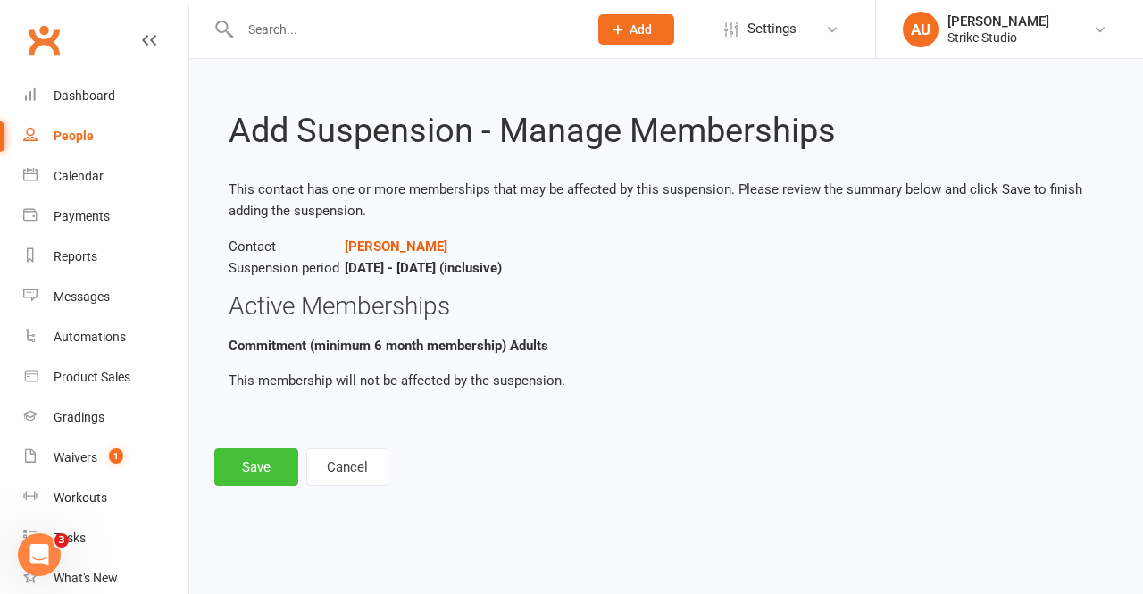
click at [263, 464] on button "Save" at bounding box center [256, 467] width 84 height 38
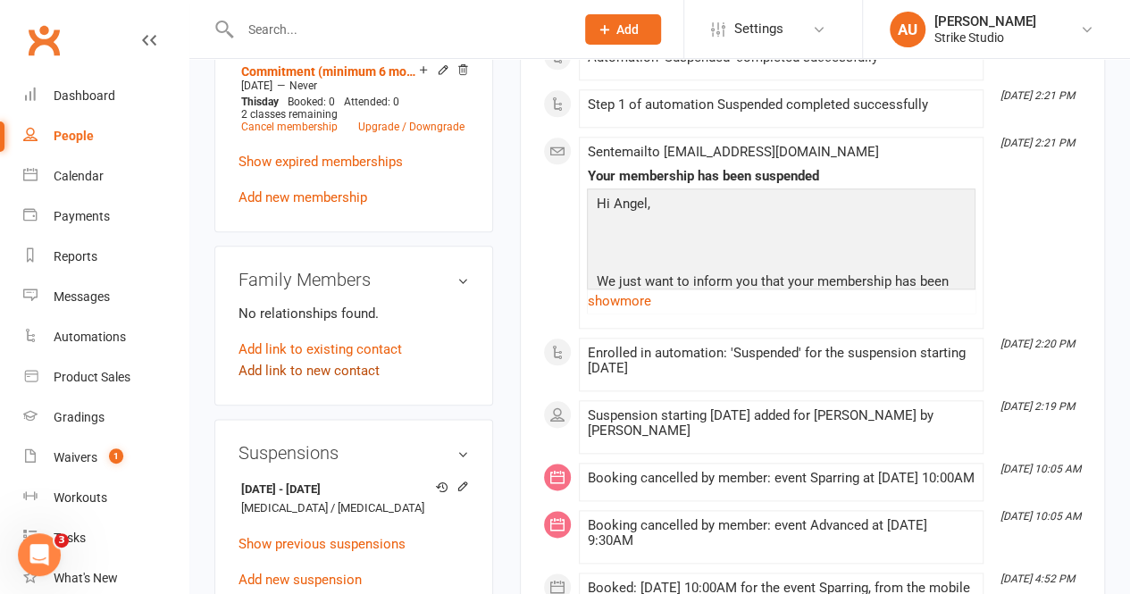
scroll to position [893, 0]
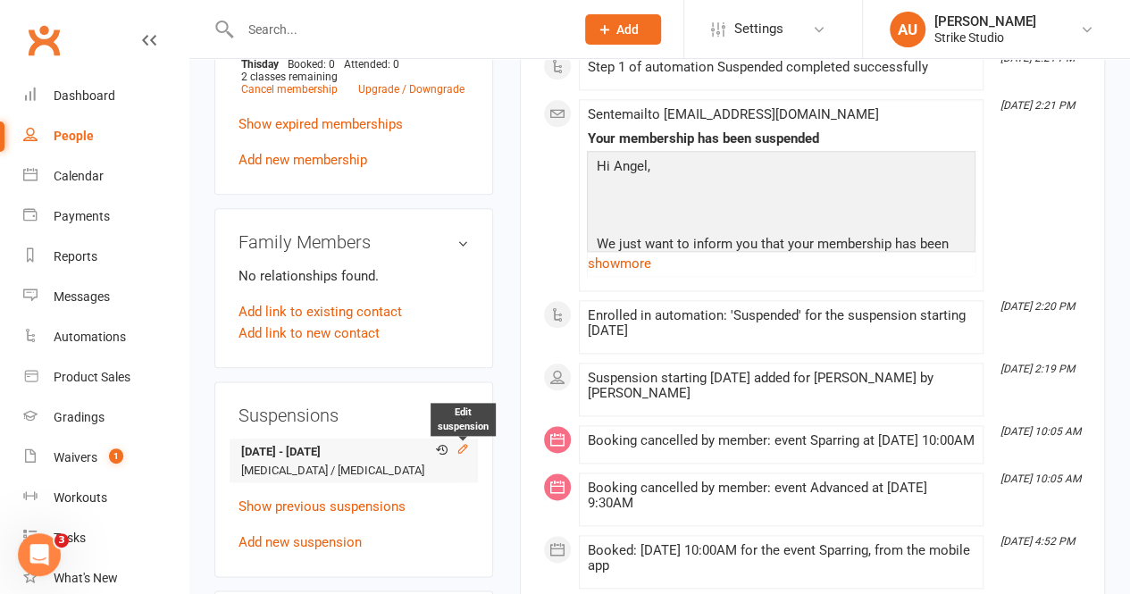
click at [456, 442] on icon at bounding box center [462, 448] width 13 height 13
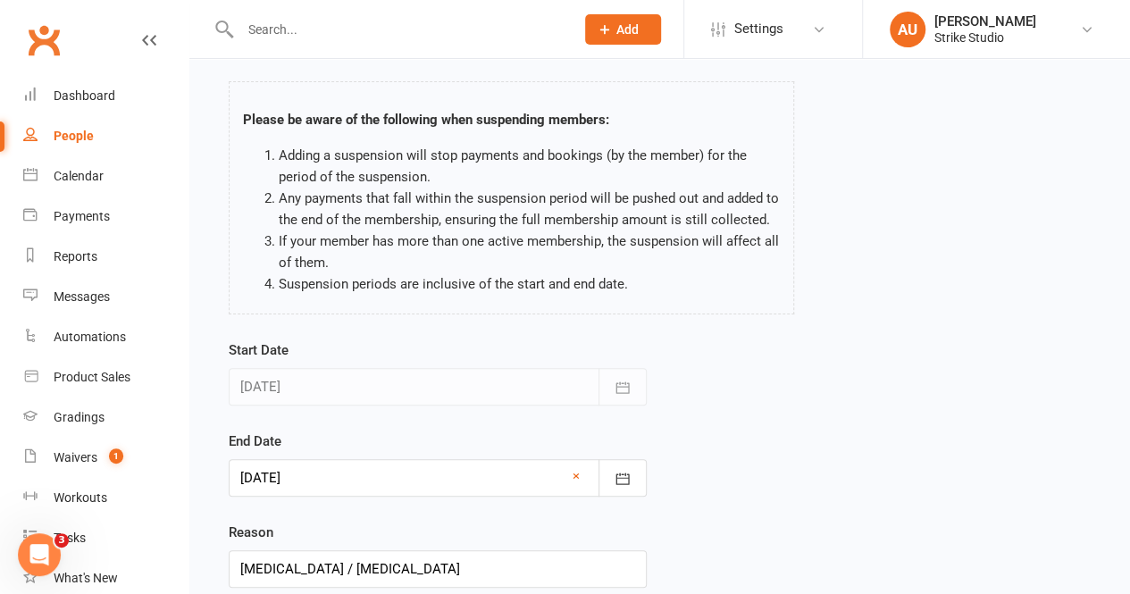
scroll to position [179, 0]
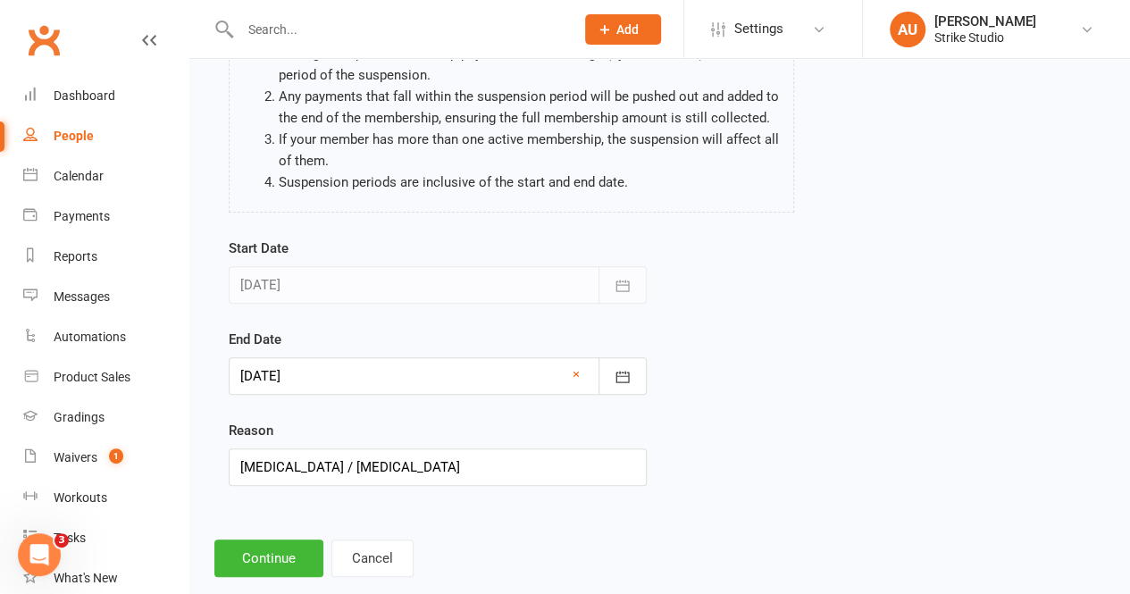
click at [361, 351] on div "End Date [DATE] [DATE] Sun Mon Tue Wed Thu Fri Sat 40 28 29 30 01 02 03 04 41 0…" at bounding box center [438, 362] width 418 height 66
click at [364, 379] on div at bounding box center [438, 376] width 418 height 38
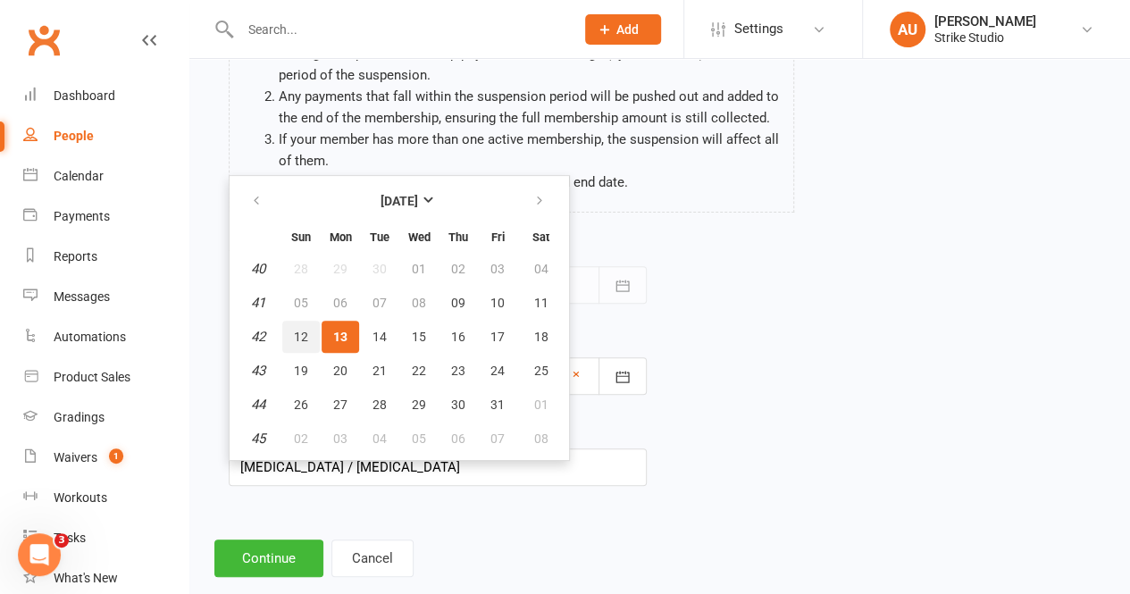
click at [294, 336] on span "12" at bounding box center [301, 337] width 14 height 14
type input "[DATE]"
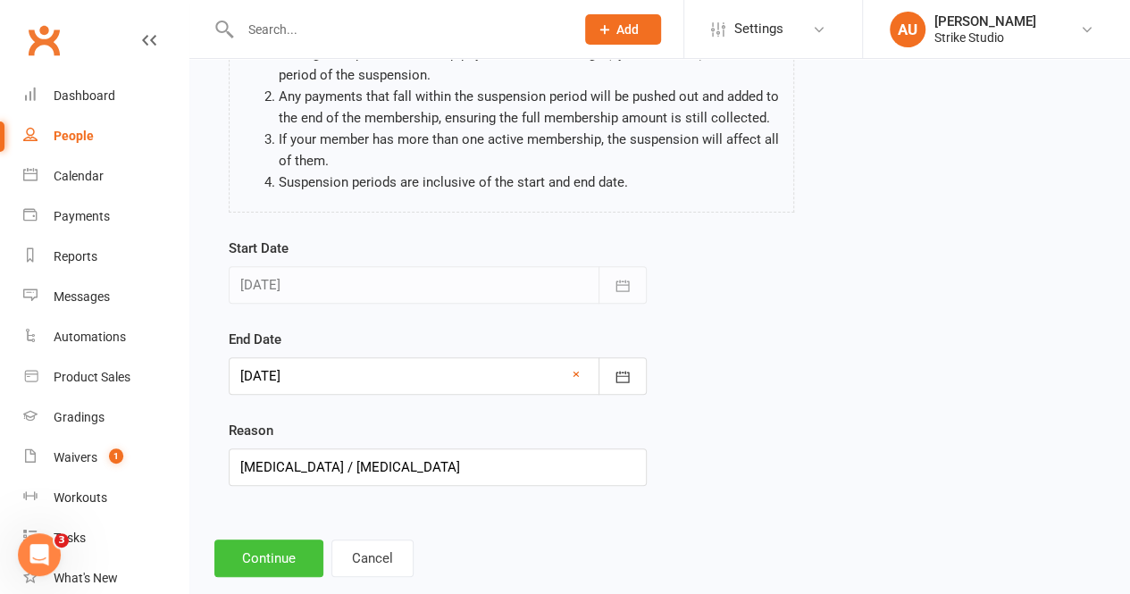
click at [245, 556] on button "Continue" at bounding box center [268, 558] width 109 height 38
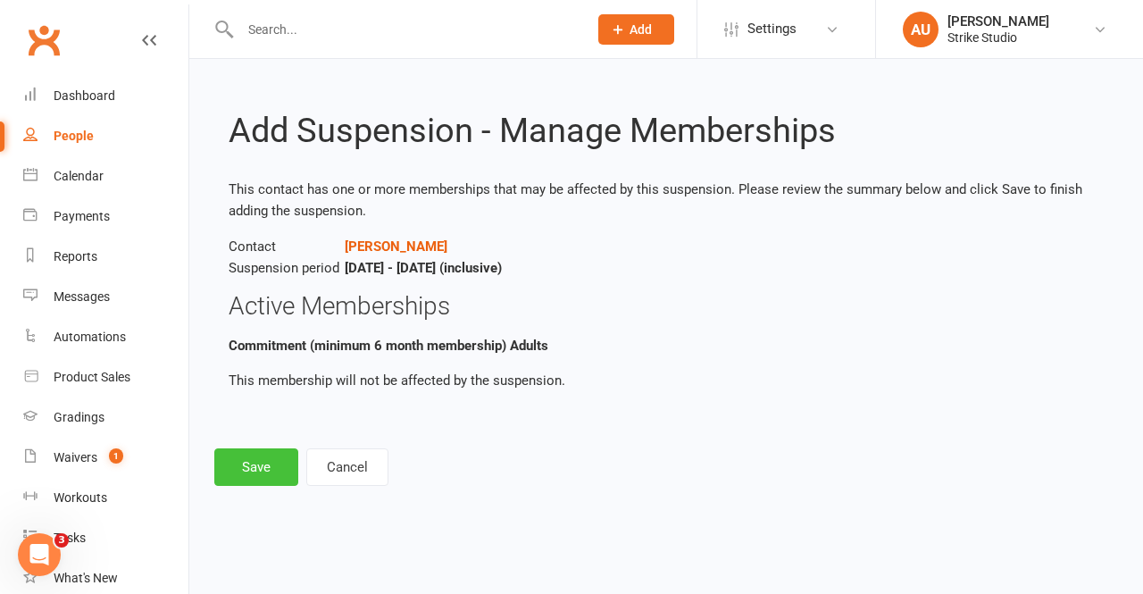
click at [249, 473] on button "Save" at bounding box center [256, 467] width 84 height 38
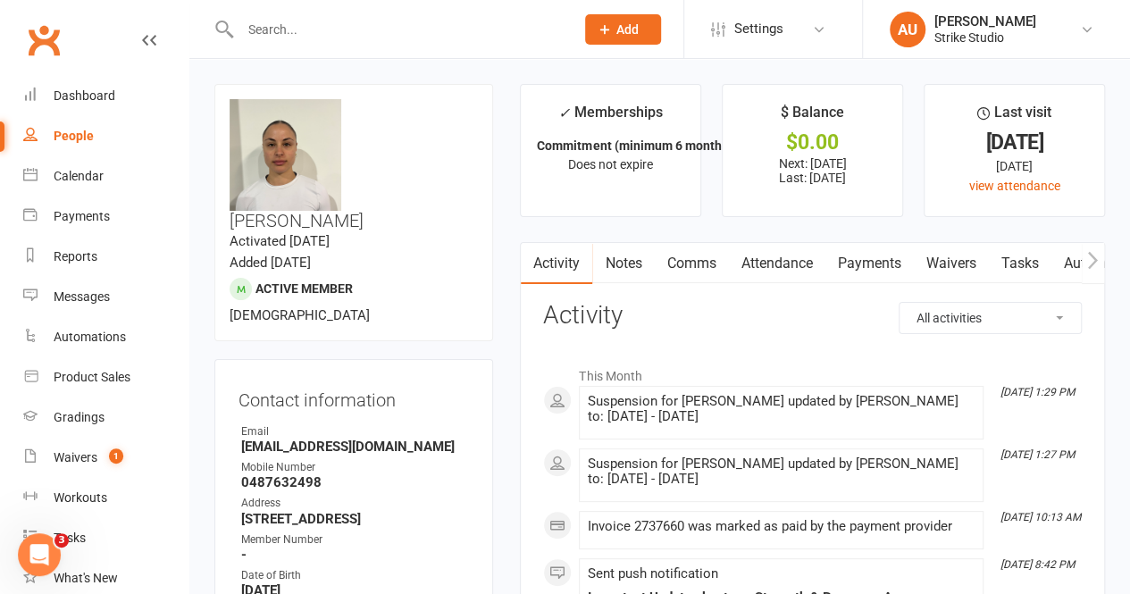
click at [313, 23] on input "text" at bounding box center [399, 29] width 328 height 25
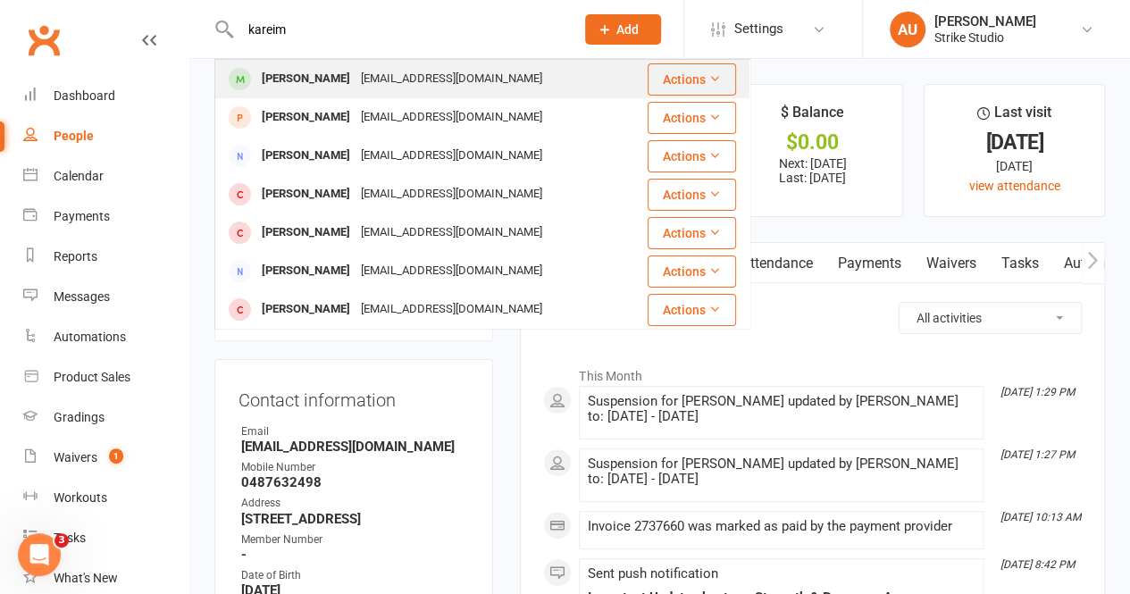
type input "kareim"
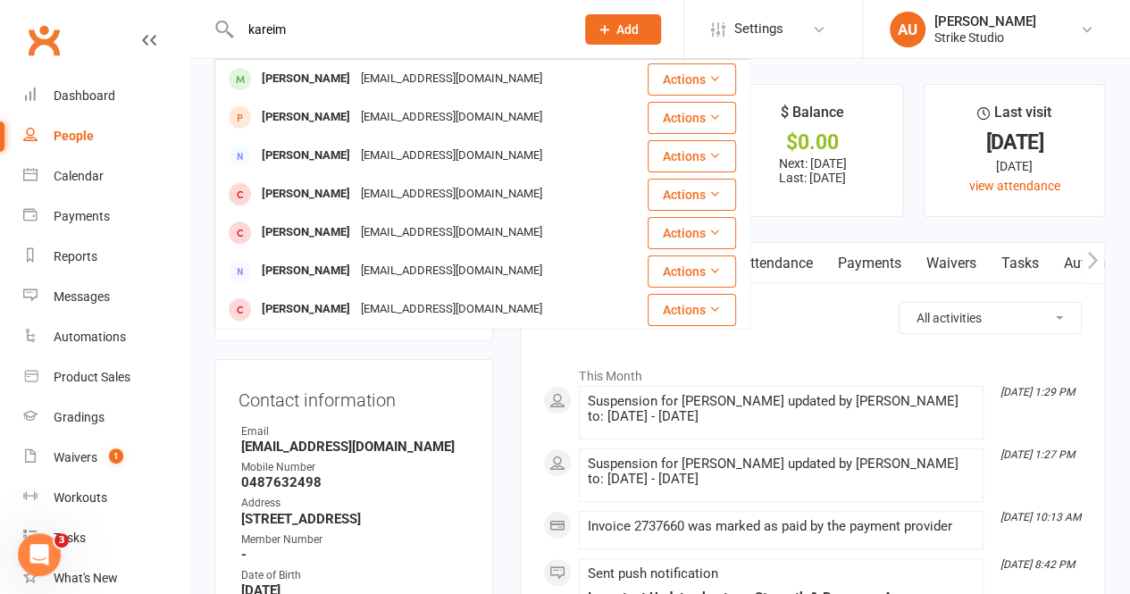
click at [320, 72] on div "[PERSON_NAME]" at bounding box center [305, 79] width 99 height 26
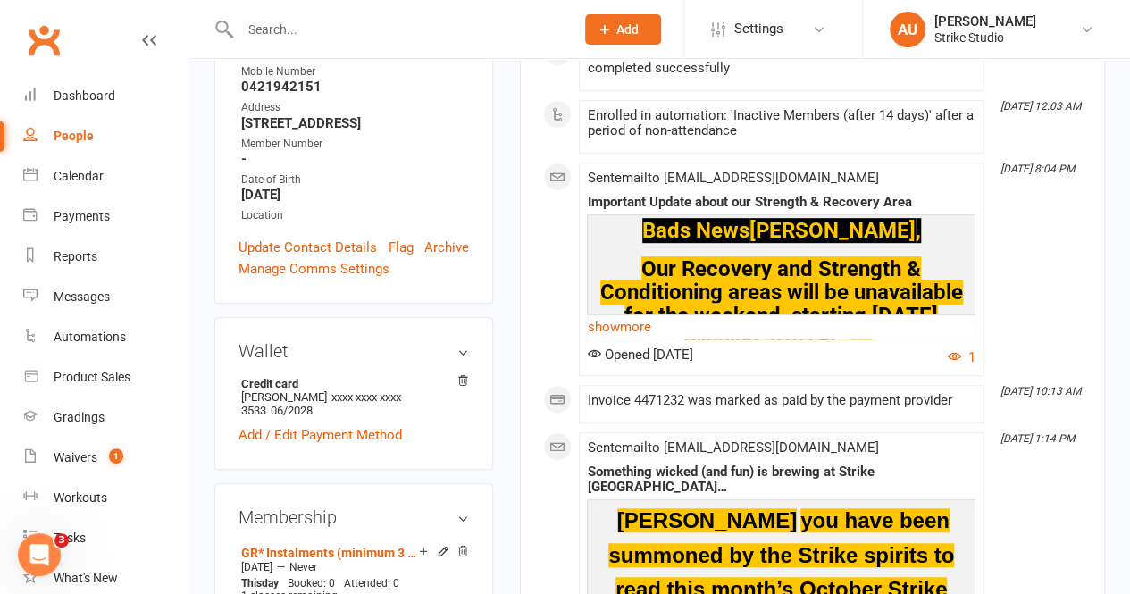
scroll to position [625, 0]
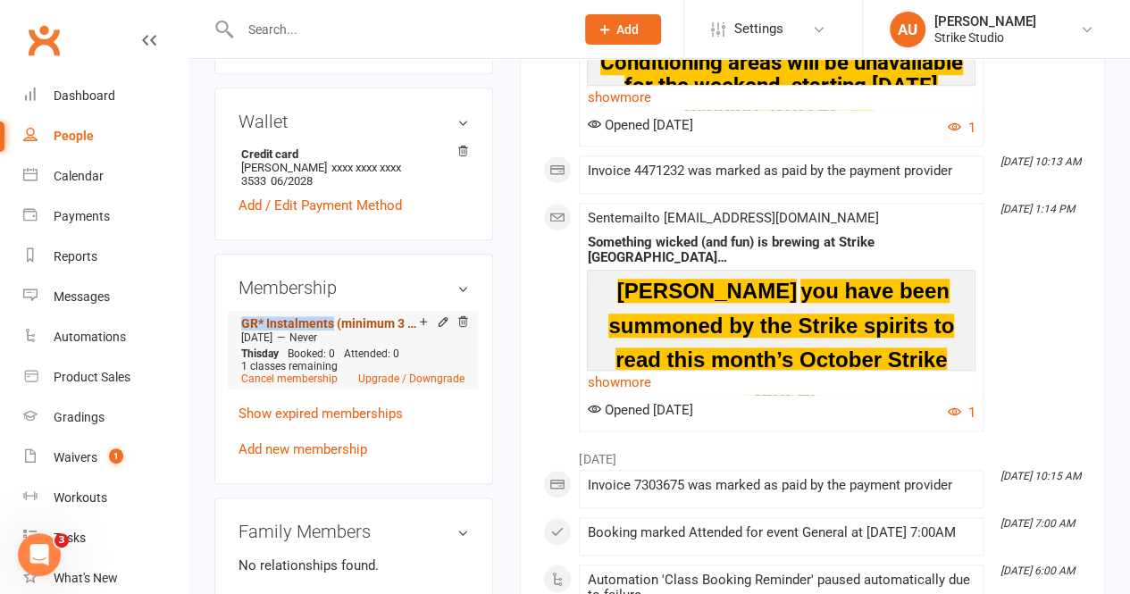
drag, startPoint x: 236, startPoint y: 292, endPoint x: 330, endPoint y: 297, distance: 94.8
click at [330, 297] on div "Membership GR* Instalments (minimum 3 month membership) [DATE] — Never This day…" at bounding box center [353, 369] width 279 height 230
copy link "GR* Instalments"
click at [355, 13] on div at bounding box center [387, 29] width 347 height 58
click at [350, 19] on input "text" at bounding box center [399, 29] width 328 height 25
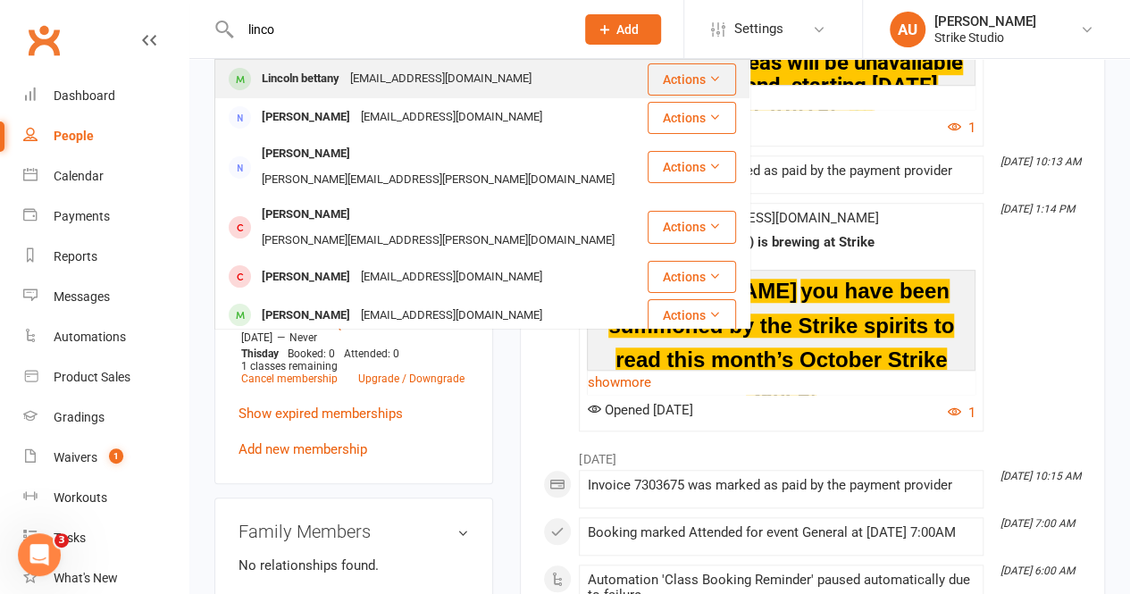
type input "linco"
click at [332, 71] on div "Lincoln bettany" at bounding box center [300, 79] width 88 height 26
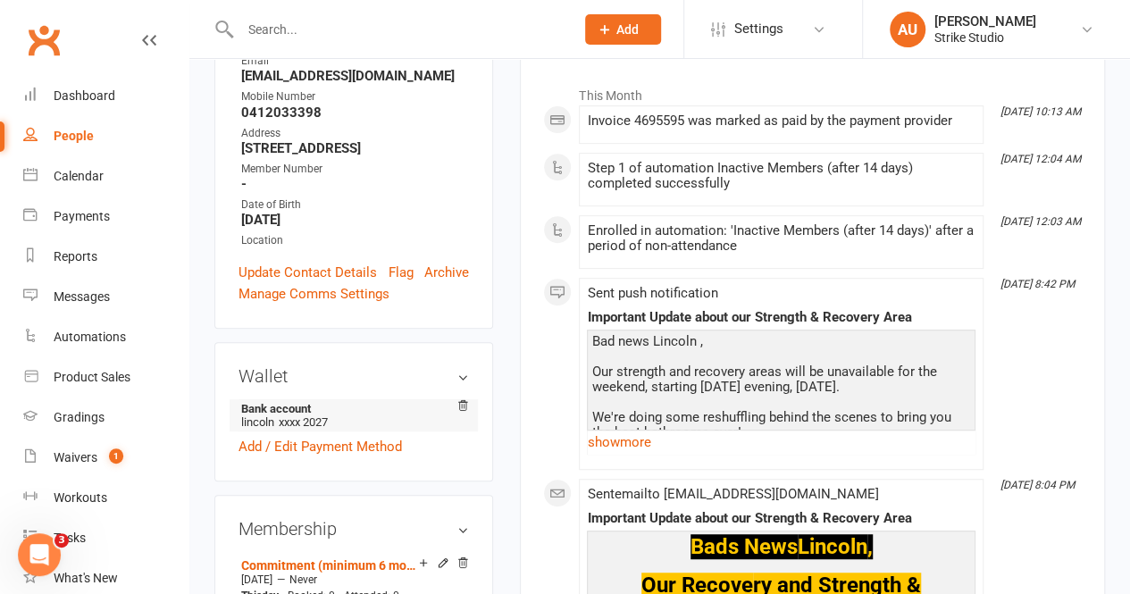
scroll to position [447, 0]
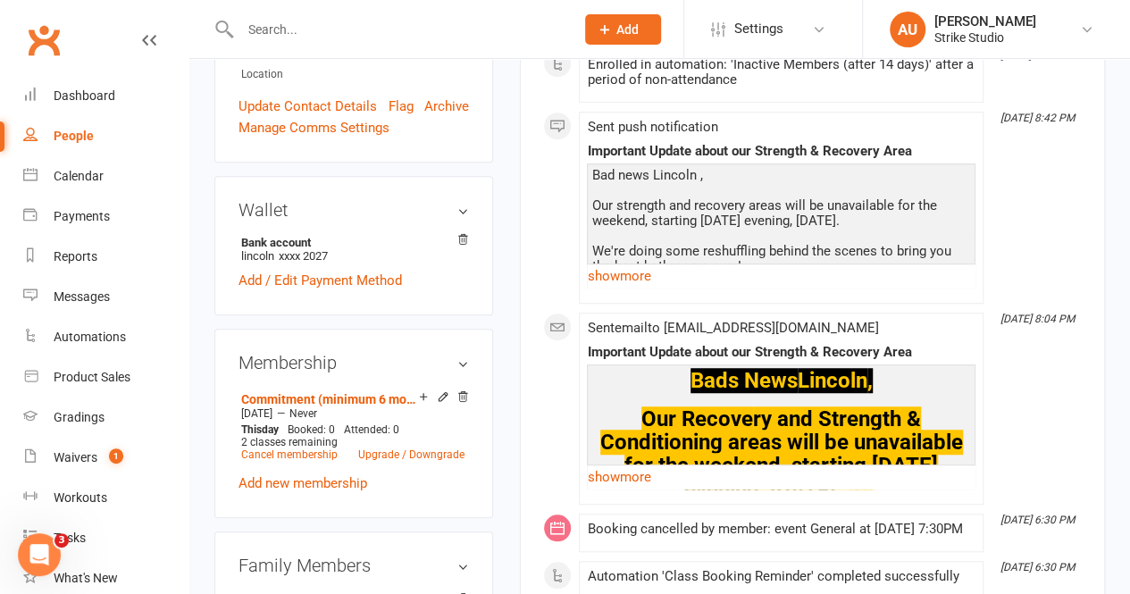
click at [336, 33] on input "text" at bounding box center [399, 29] width 328 height 25
paste input "[PERSON_NAME]"
type input "[PERSON_NAME]"
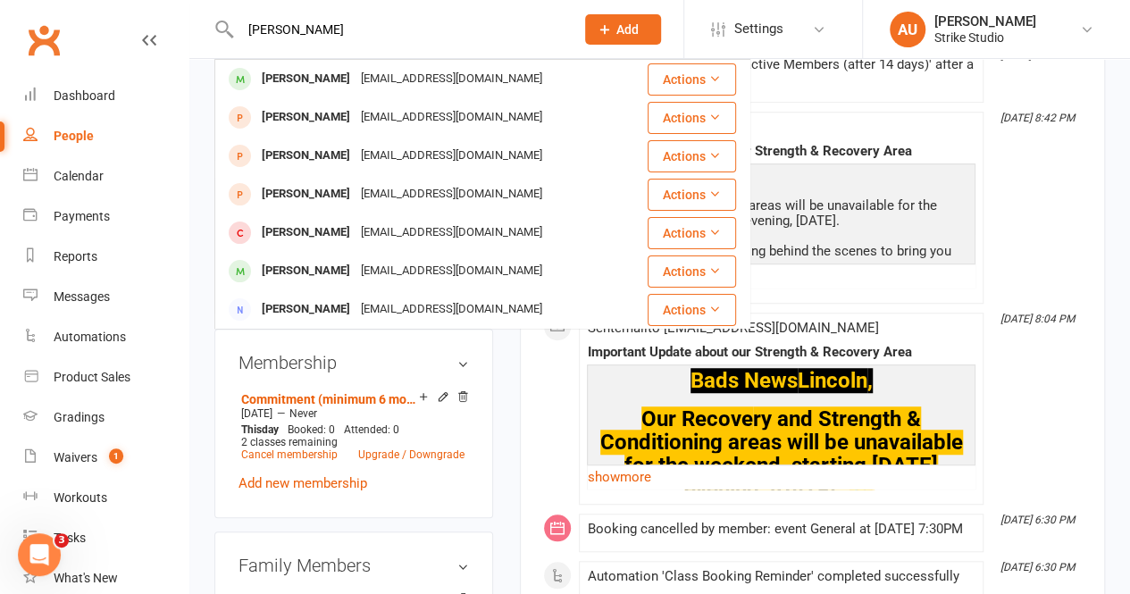
drag, startPoint x: 369, startPoint y: 71, endPoint x: 397, endPoint y: 12, distance: 65.1
click at [375, 67] on div "[EMAIL_ADDRESS][DOMAIN_NAME]" at bounding box center [451, 79] width 192 height 26
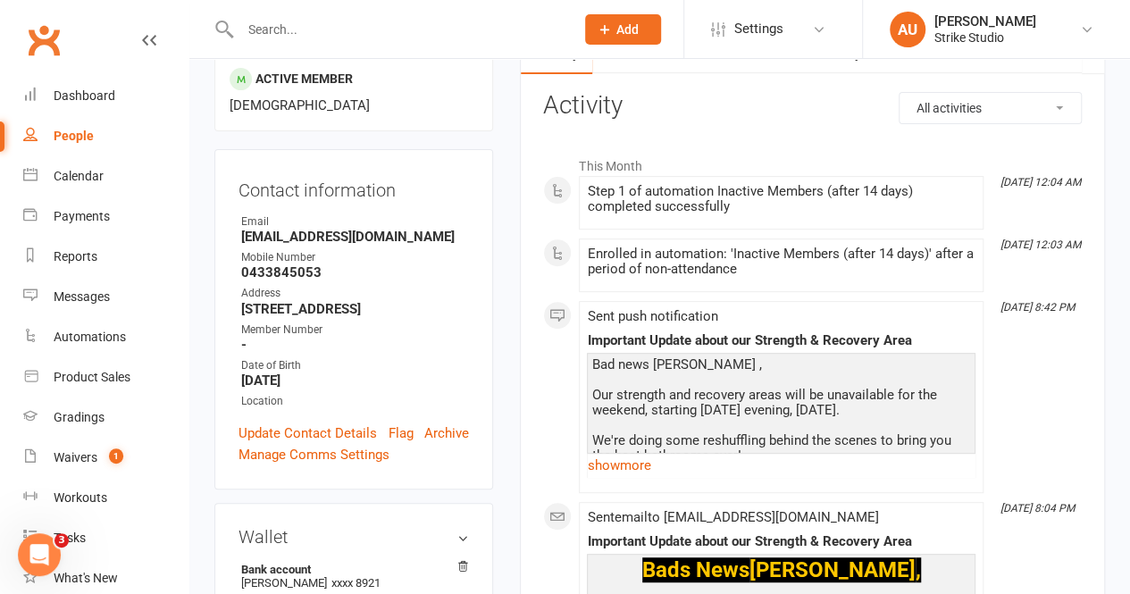
scroll to position [447, 0]
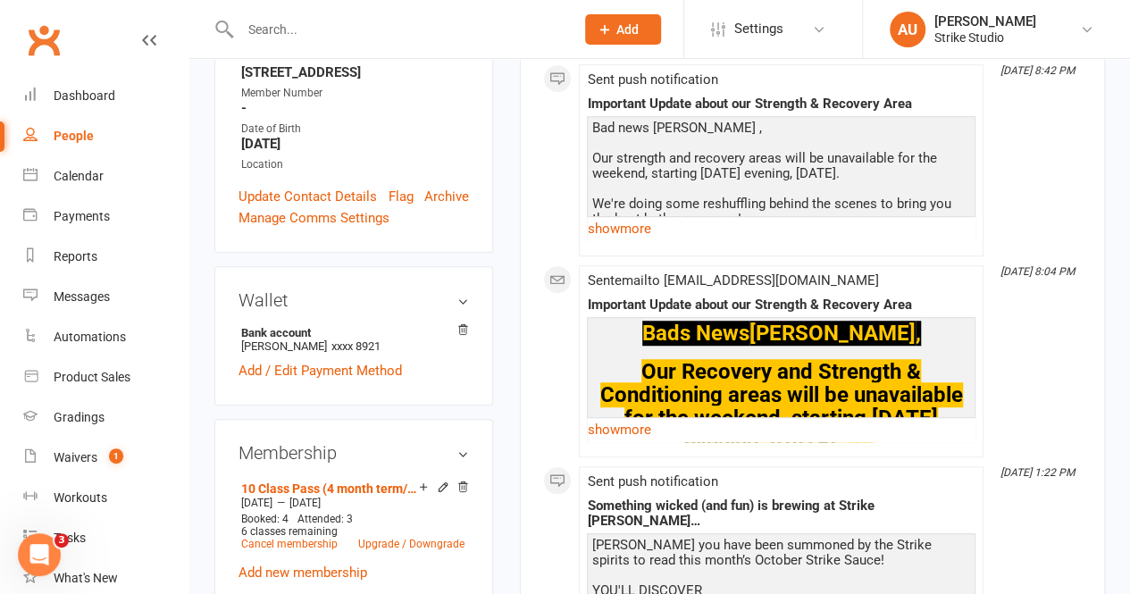
click at [316, 35] on input "text" at bounding box center [399, 29] width 328 height 25
type input "o"
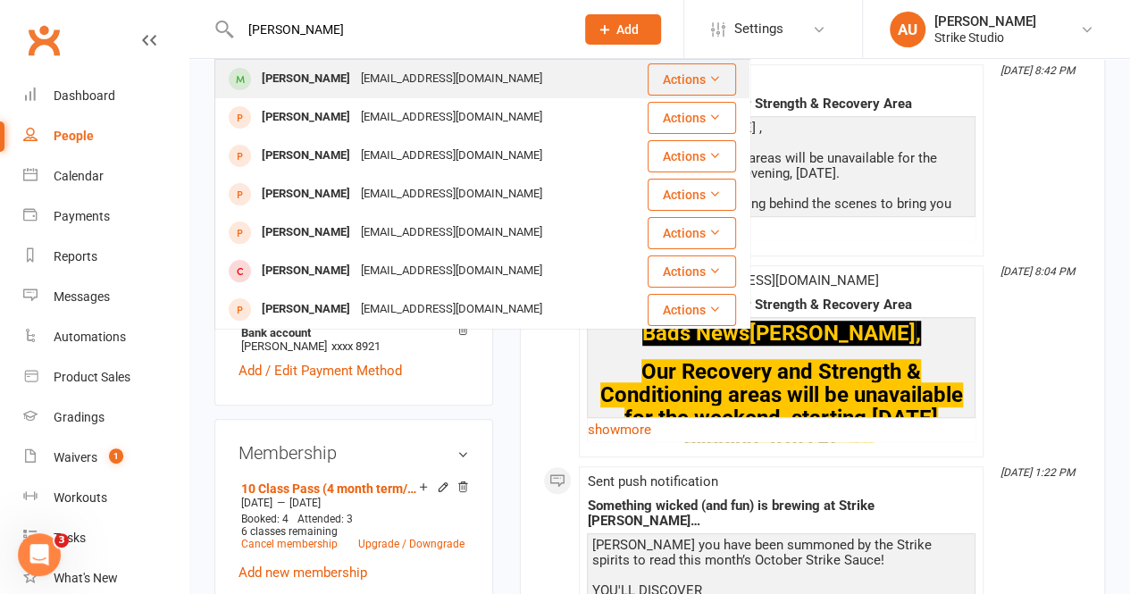
type input "[PERSON_NAME]"
click at [298, 88] on div "[PERSON_NAME]" at bounding box center [305, 79] width 99 height 26
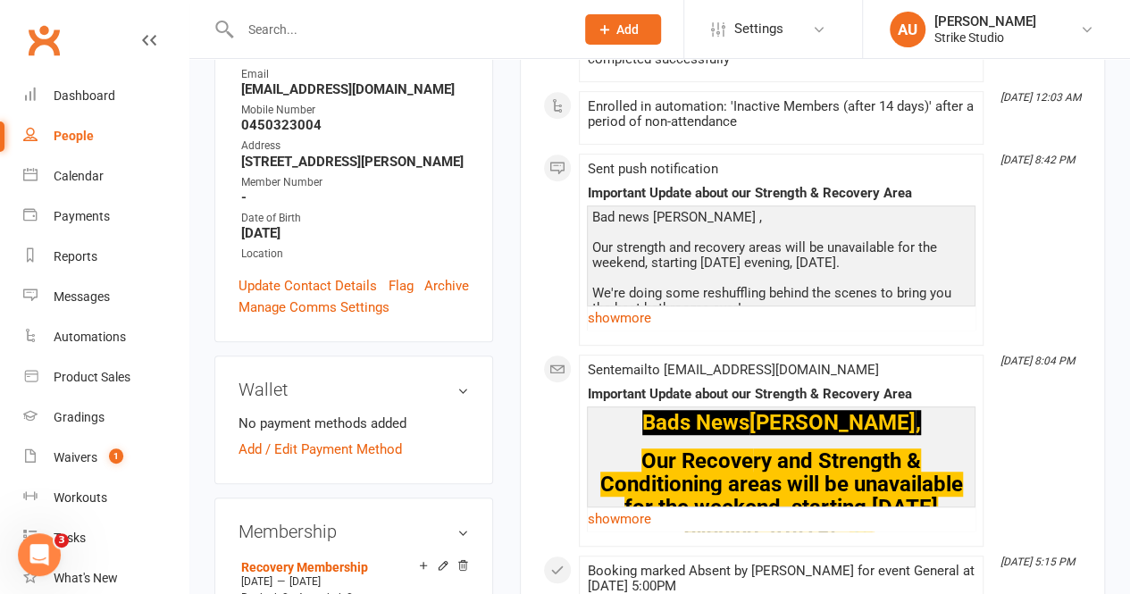
scroll to position [625, 0]
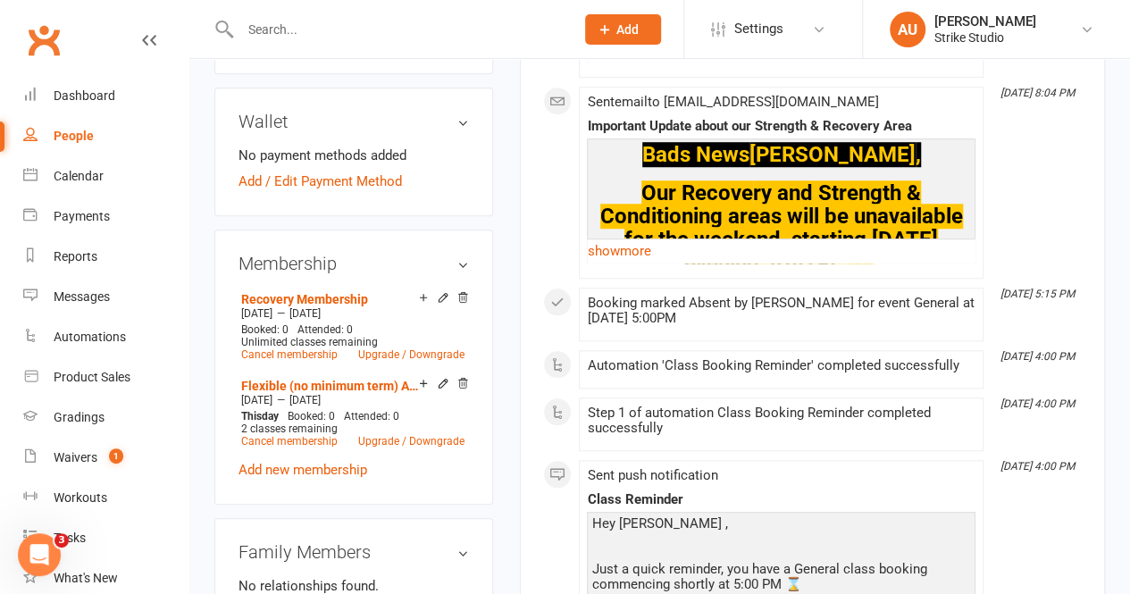
click at [326, 23] on input "text" at bounding box center [399, 29] width 328 height 25
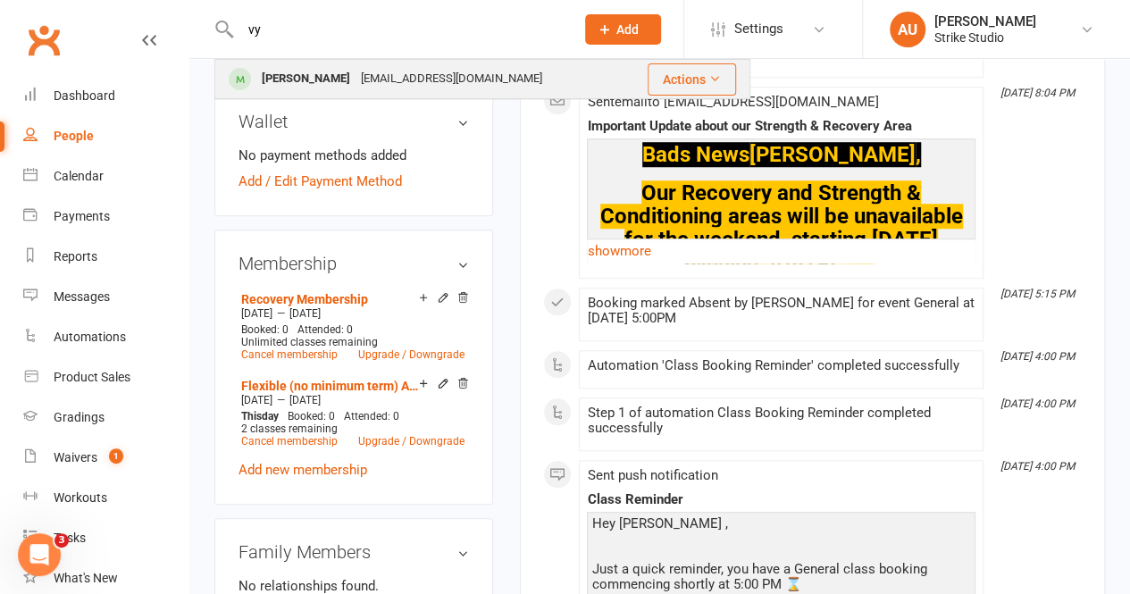
type input "vy"
click at [355, 93] on div "[PERSON_NAME] [EMAIL_ADDRESS][DOMAIN_NAME]" at bounding box center [420, 79] width 408 height 37
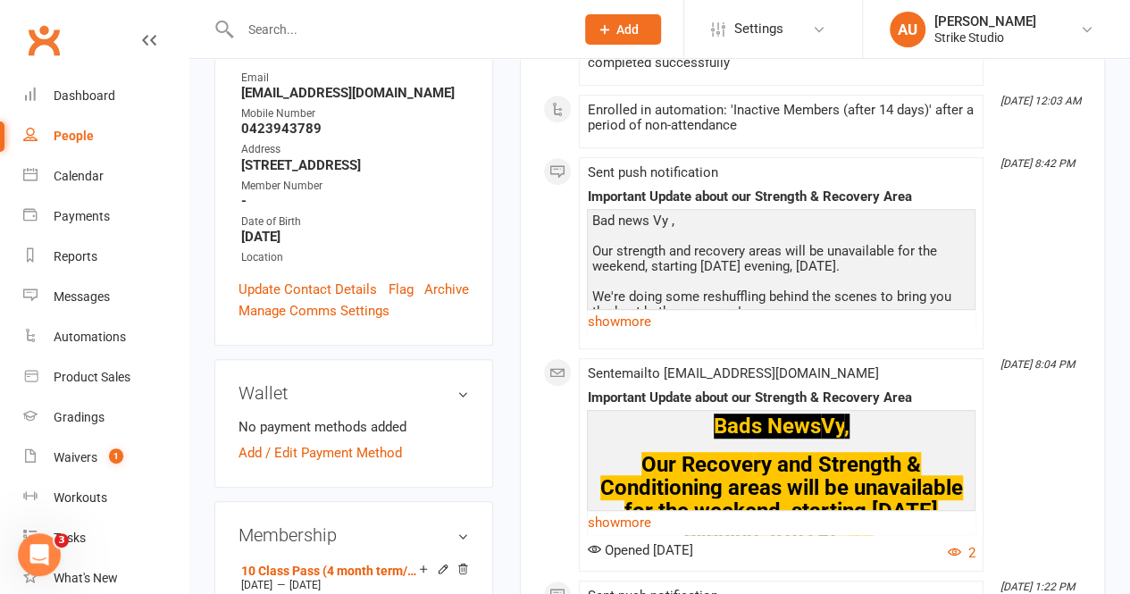
scroll to position [357, 0]
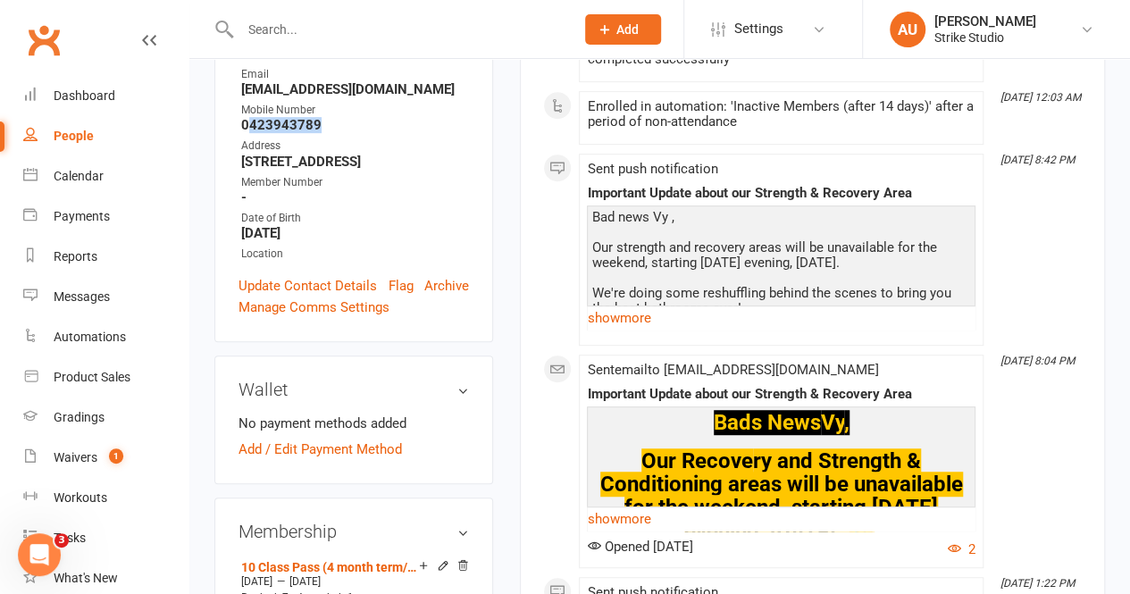
click at [328, 117] on strong "0423943789" at bounding box center [355, 125] width 228 height 16
copy strong "423943789"
click at [314, 22] on input "text" at bounding box center [399, 29] width 328 height 25
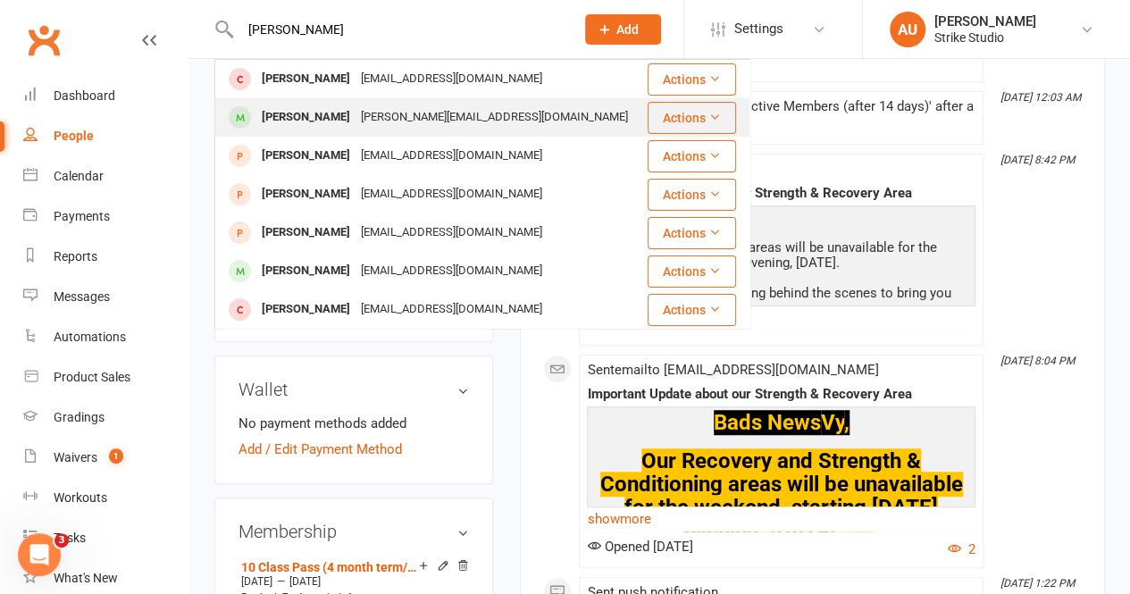
type input "[PERSON_NAME]"
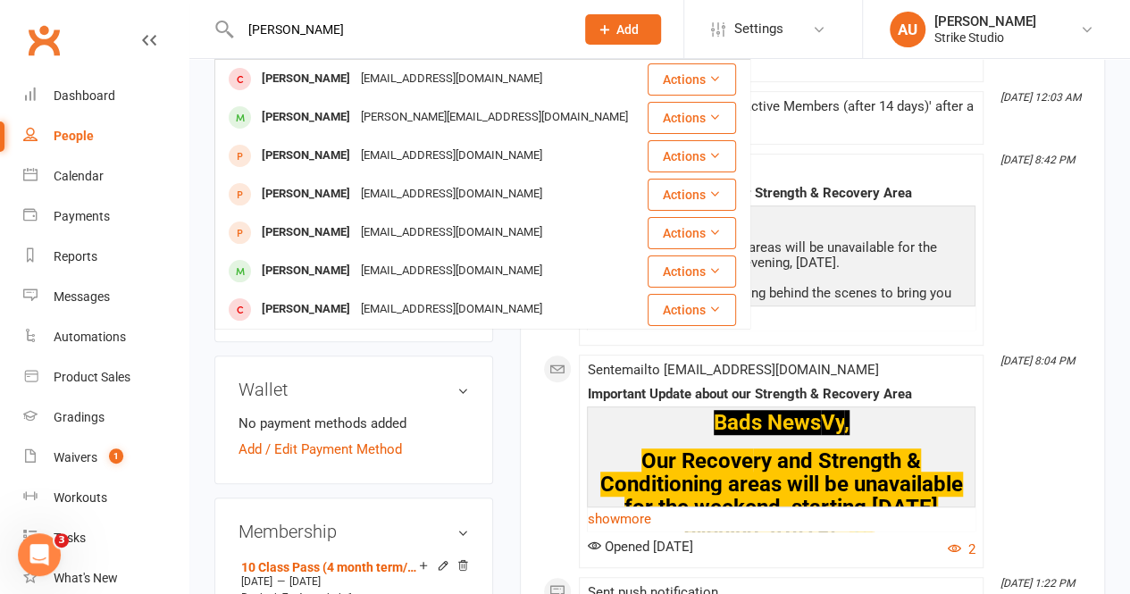
drag, startPoint x: 379, startPoint y: 131, endPoint x: 468, endPoint y: 10, distance: 150.8
click at [378, 130] on div "[PERSON_NAME] [PERSON_NAME][EMAIL_ADDRESS][DOMAIN_NAME]" at bounding box center [431, 117] width 430 height 37
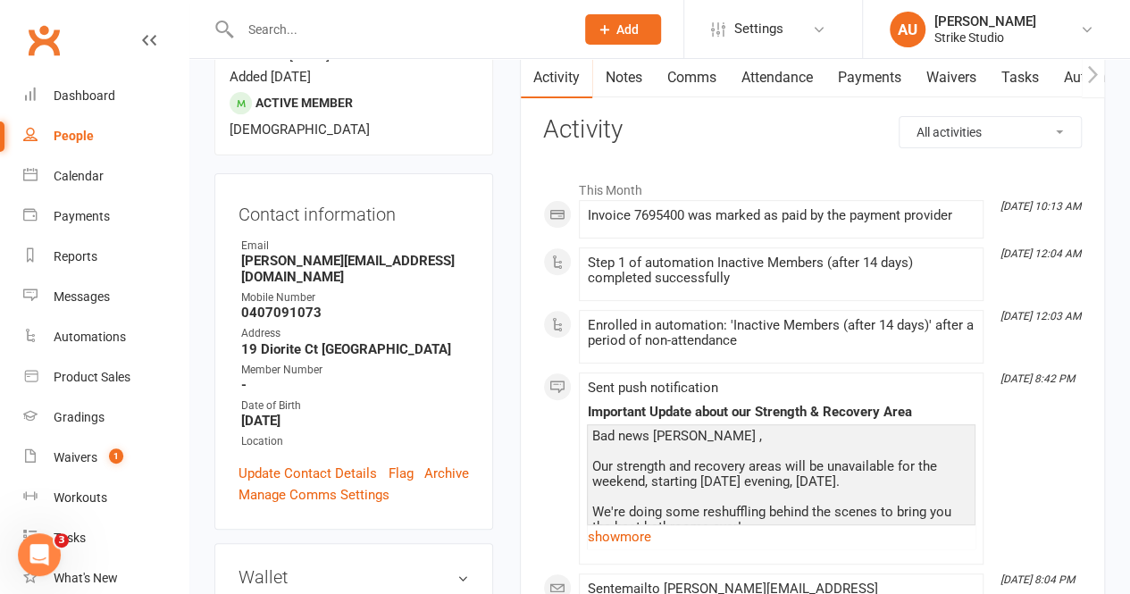
scroll to position [357, 0]
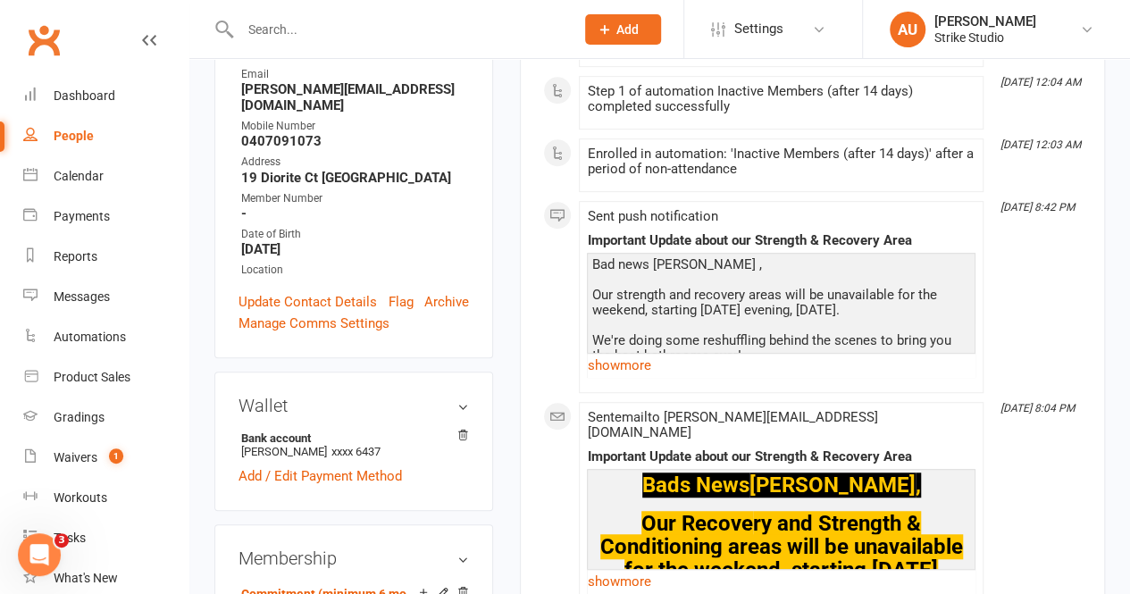
paste input "[EMAIL_ADDRESS][DOMAIN_NAME] ."
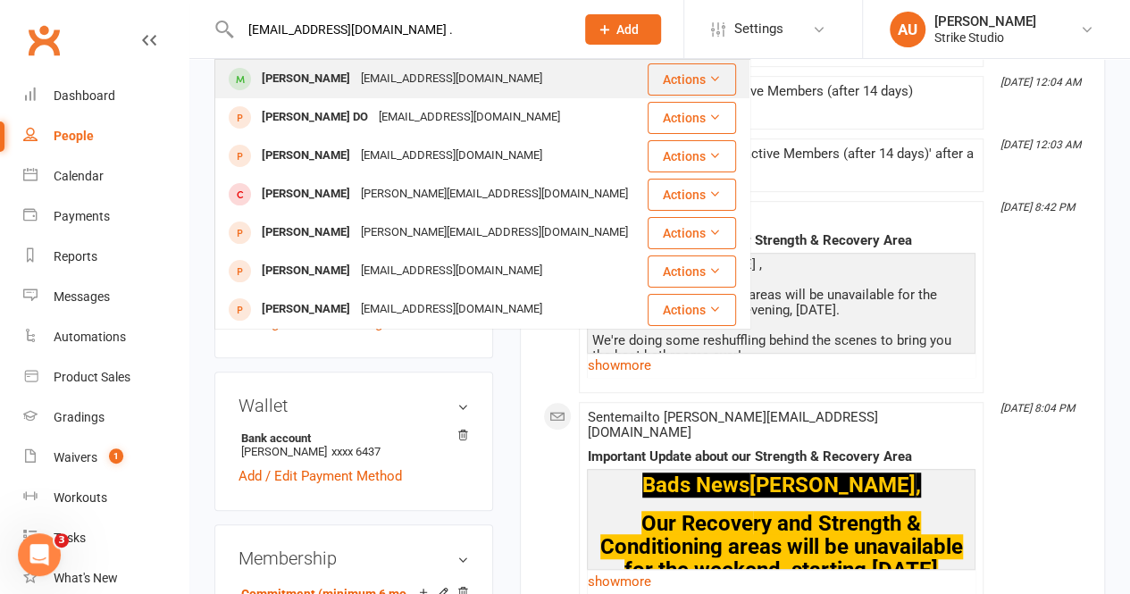
type input "[EMAIL_ADDRESS][DOMAIN_NAME] ."
click at [391, 67] on div "[EMAIL_ADDRESS][DOMAIN_NAME]" at bounding box center [451, 79] width 192 height 26
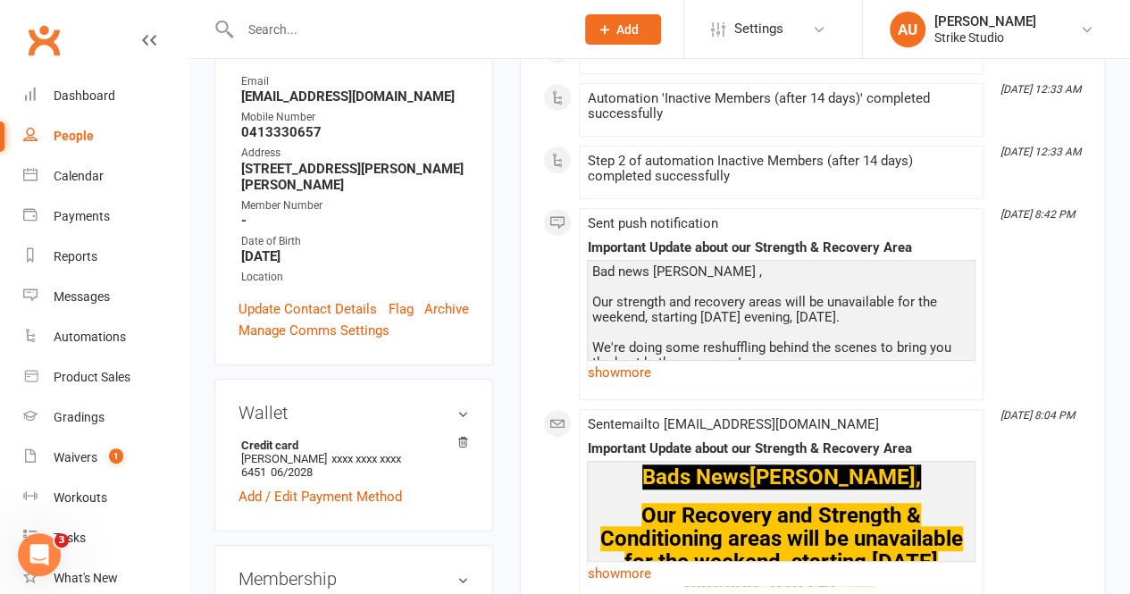
scroll to position [447, 0]
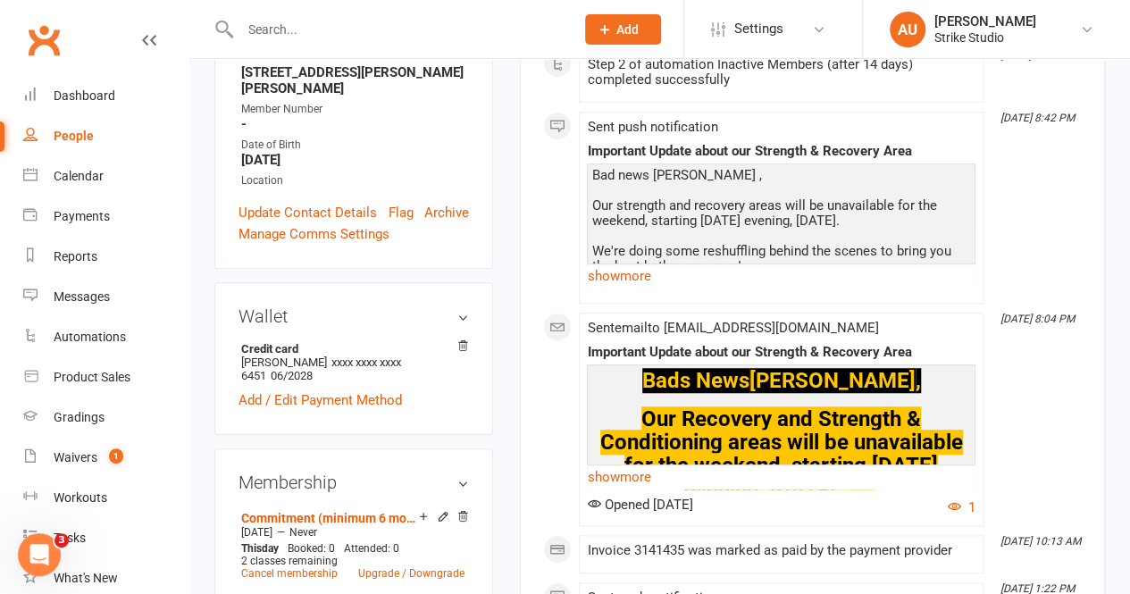
click at [366, 37] on input "text" at bounding box center [399, 29] width 328 height 25
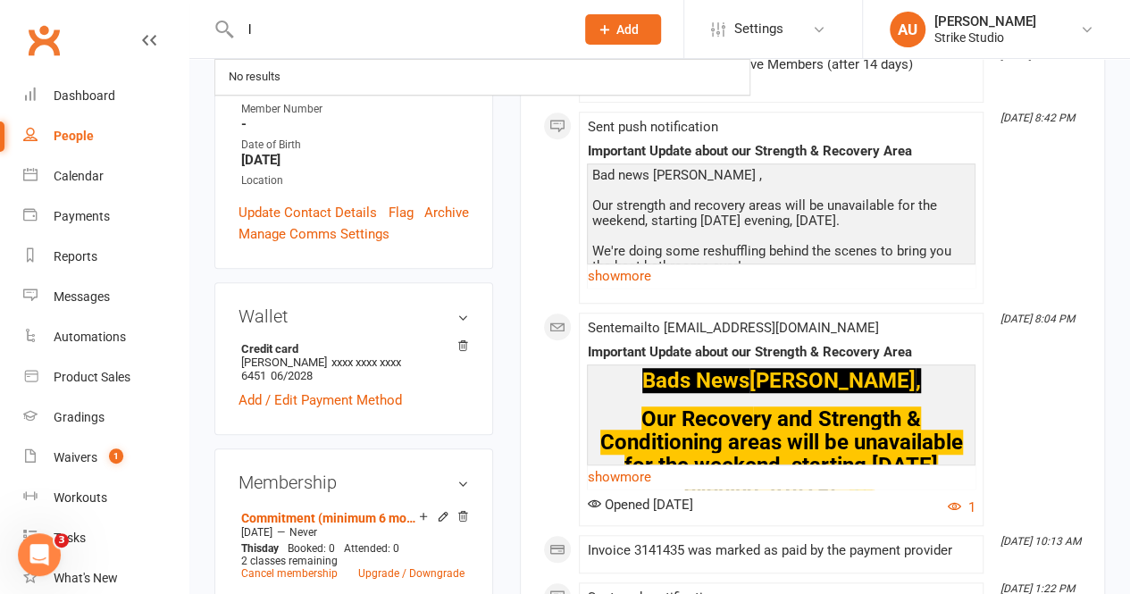
paste input "[EMAIL_ADDRESS][DOMAIN_NAME]"
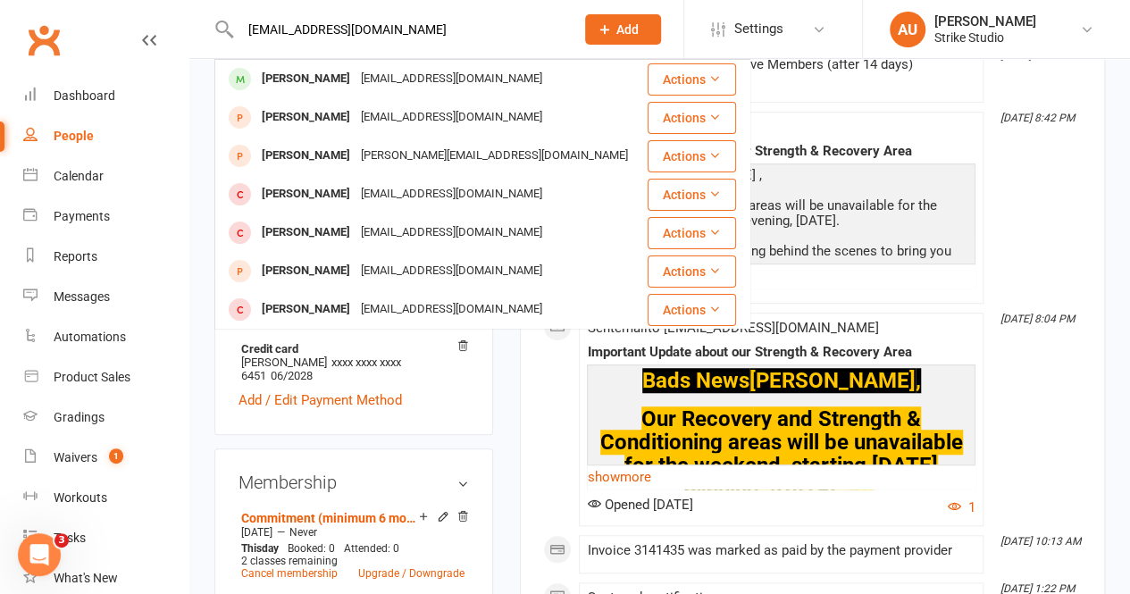
type input "[EMAIL_ADDRESS][DOMAIN_NAME]"
click at [409, 74] on div "[EMAIL_ADDRESS][DOMAIN_NAME]" at bounding box center [451, 79] width 192 height 26
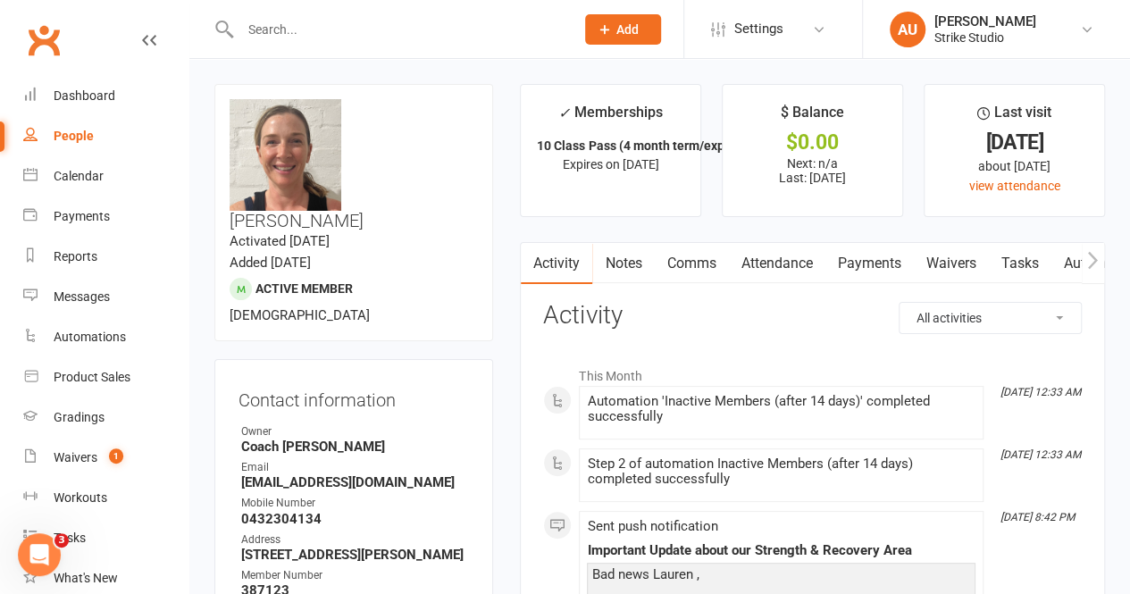
drag, startPoint x: 355, startPoint y: 106, endPoint x: 474, endPoint y: 115, distance: 119.1
click at [474, 115] on h3 "[PERSON_NAME]" at bounding box center [354, 164] width 248 height 131
copy h3 "[PERSON_NAME]"
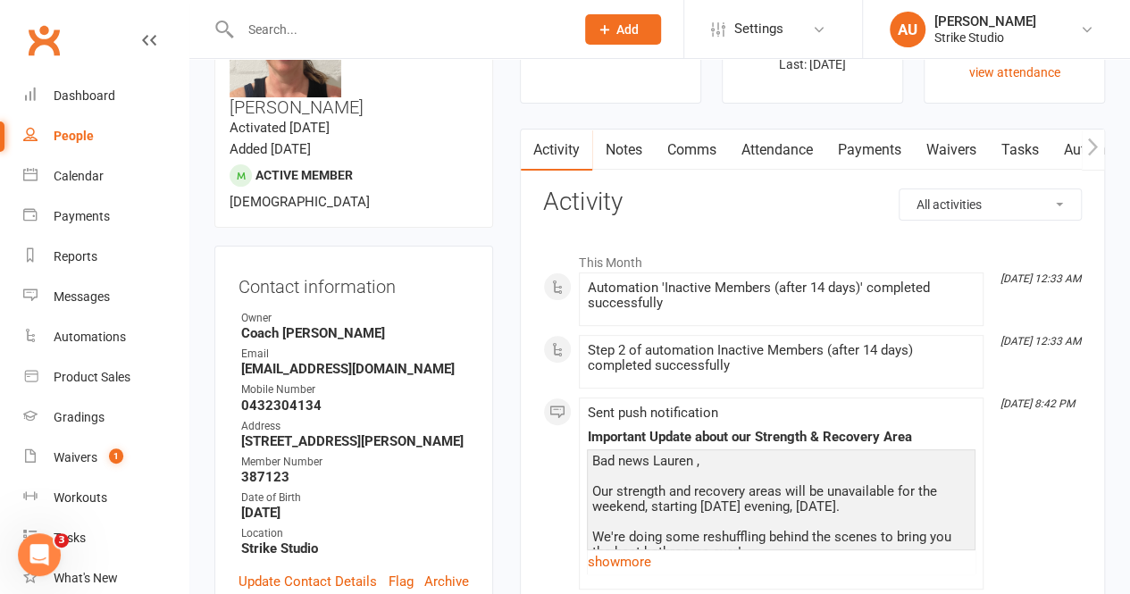
scroll to position [179, 0]
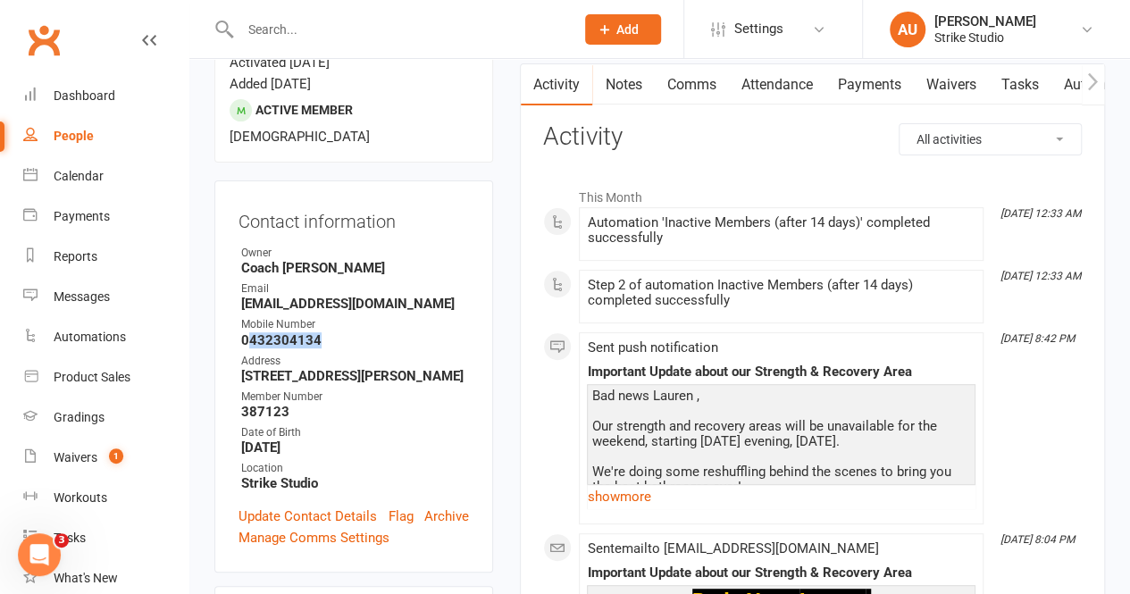
drag, startPoint x: 251, startPoint y: 290, endPoint x: 315, endPoint y: 289, distance: 64.3
click at [315, 332] on strong "0432304134" at bounding box center [355, 340] width 228 height 16
copy strong "432304134"
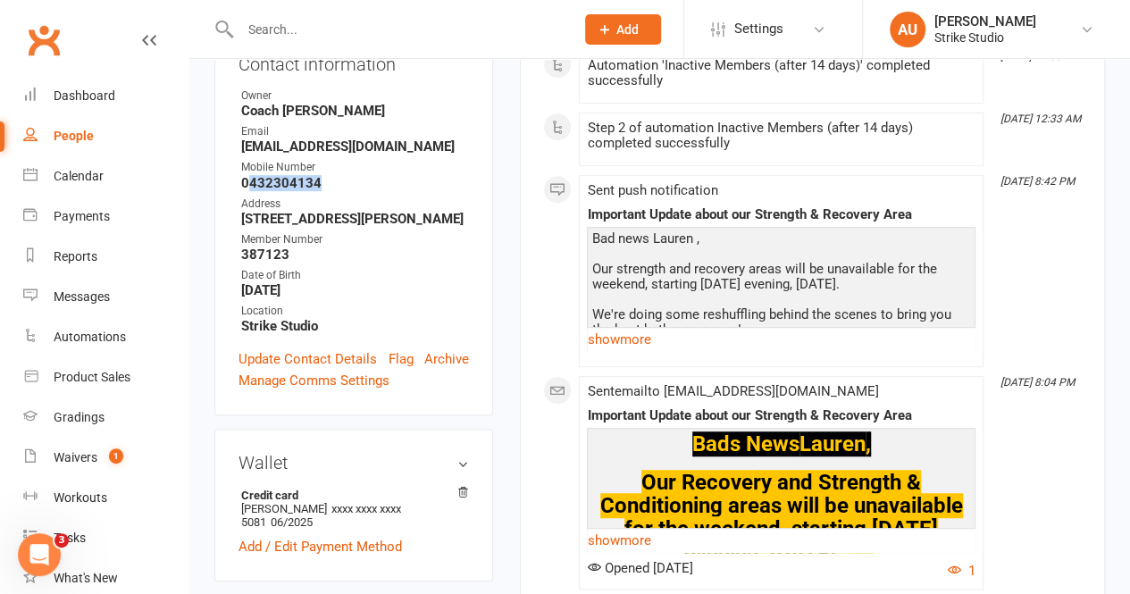
scroll to position [625, 0]
